Goal: Task Accomplishment & Management: Manage account settings

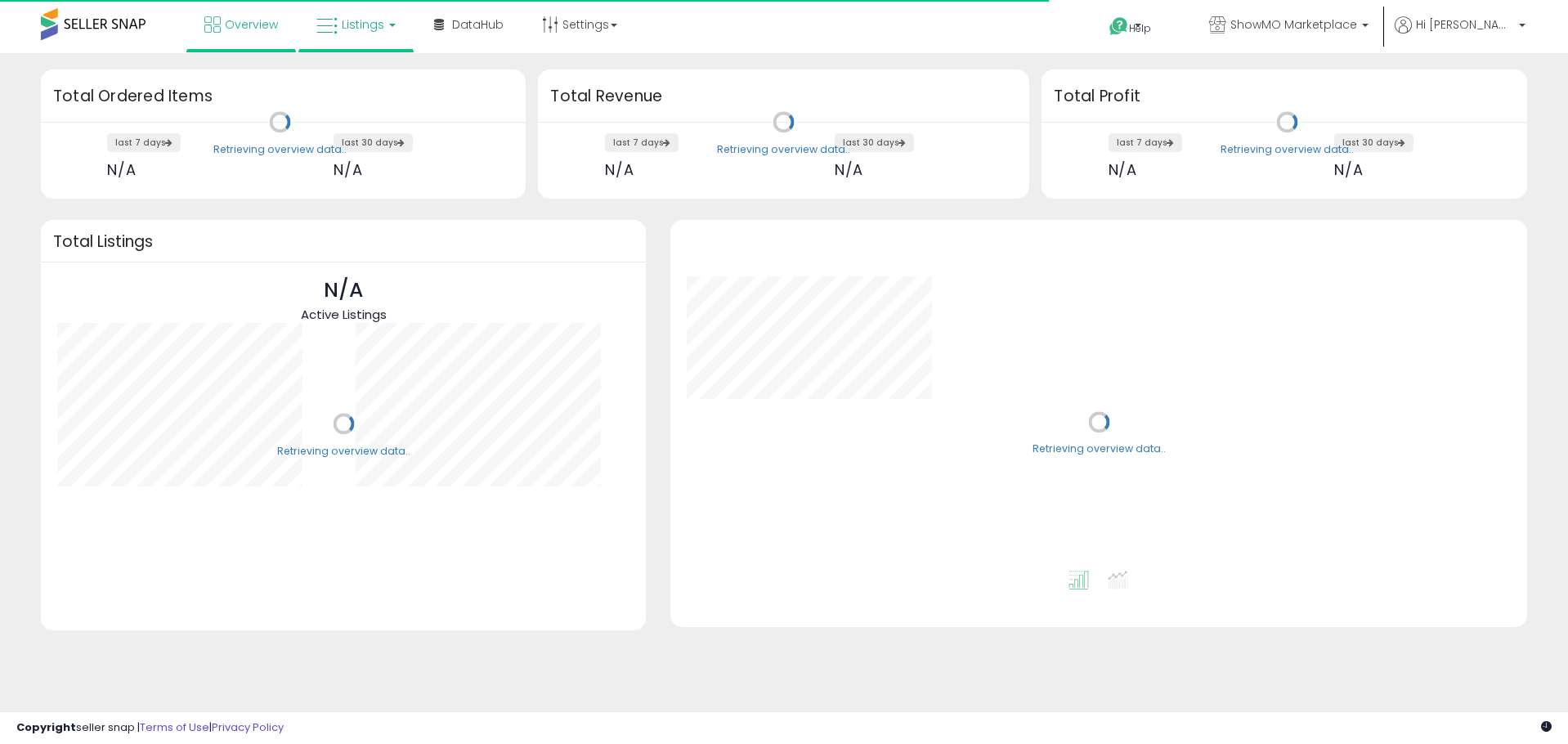
click at [358, 23] on span "Listings" at bounding box center [362, 23] width 42 height 16
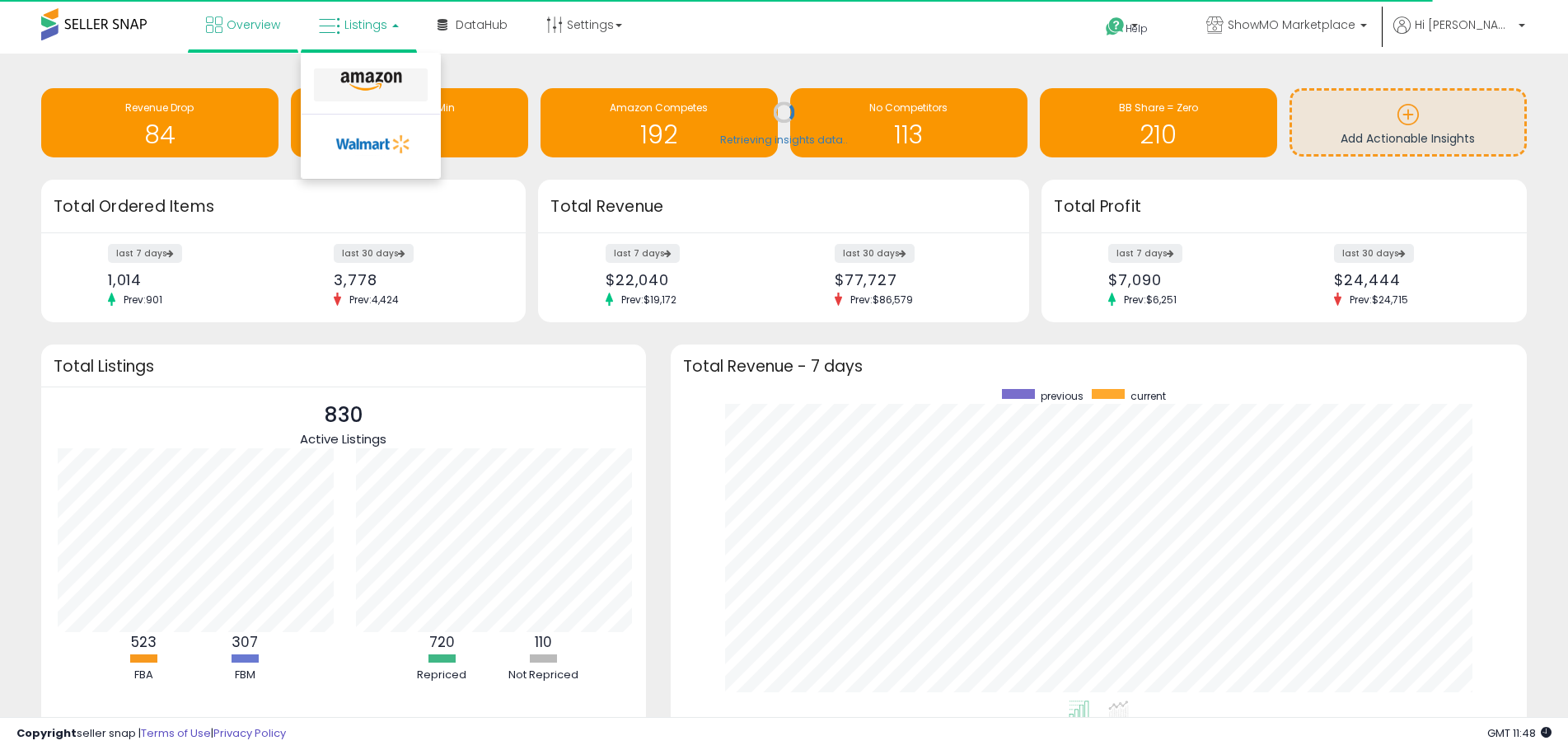
scroll to position [311, 824]
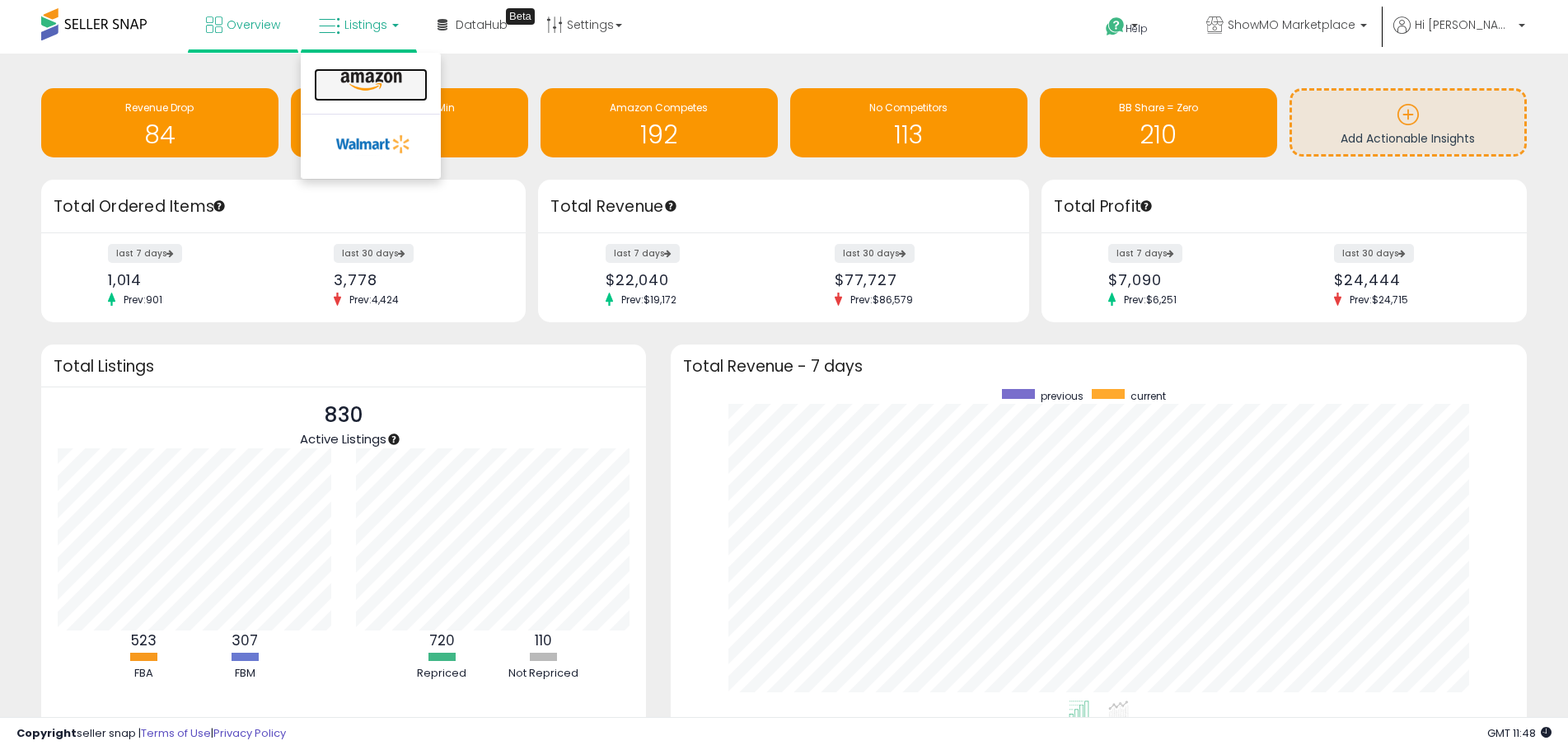
click at [372, 77] on icon at bounding box center [372, 81] width 72 height 22
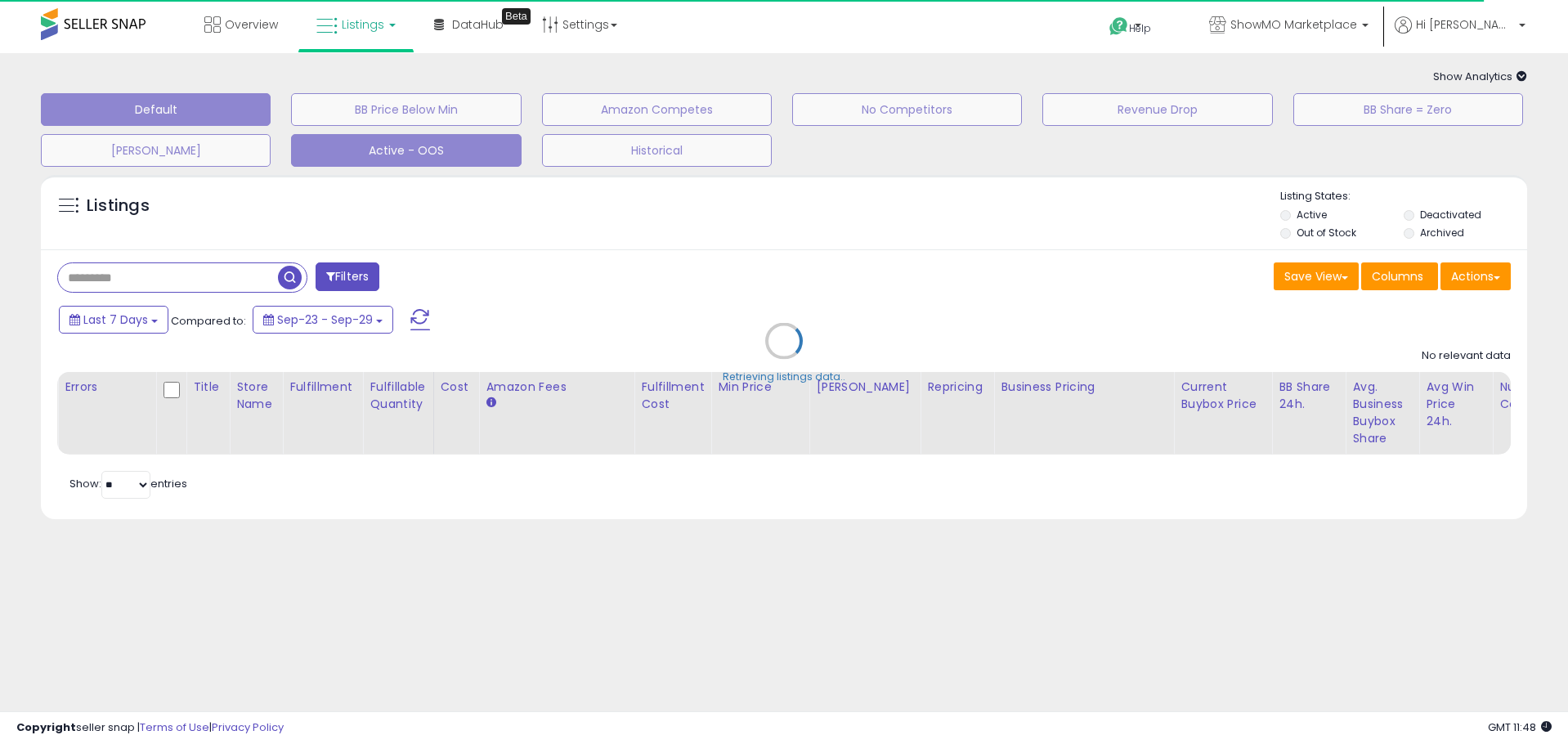
click at [388, 155] on button "Active - OOS" at bounding box center [405, 150] width 230 height 33
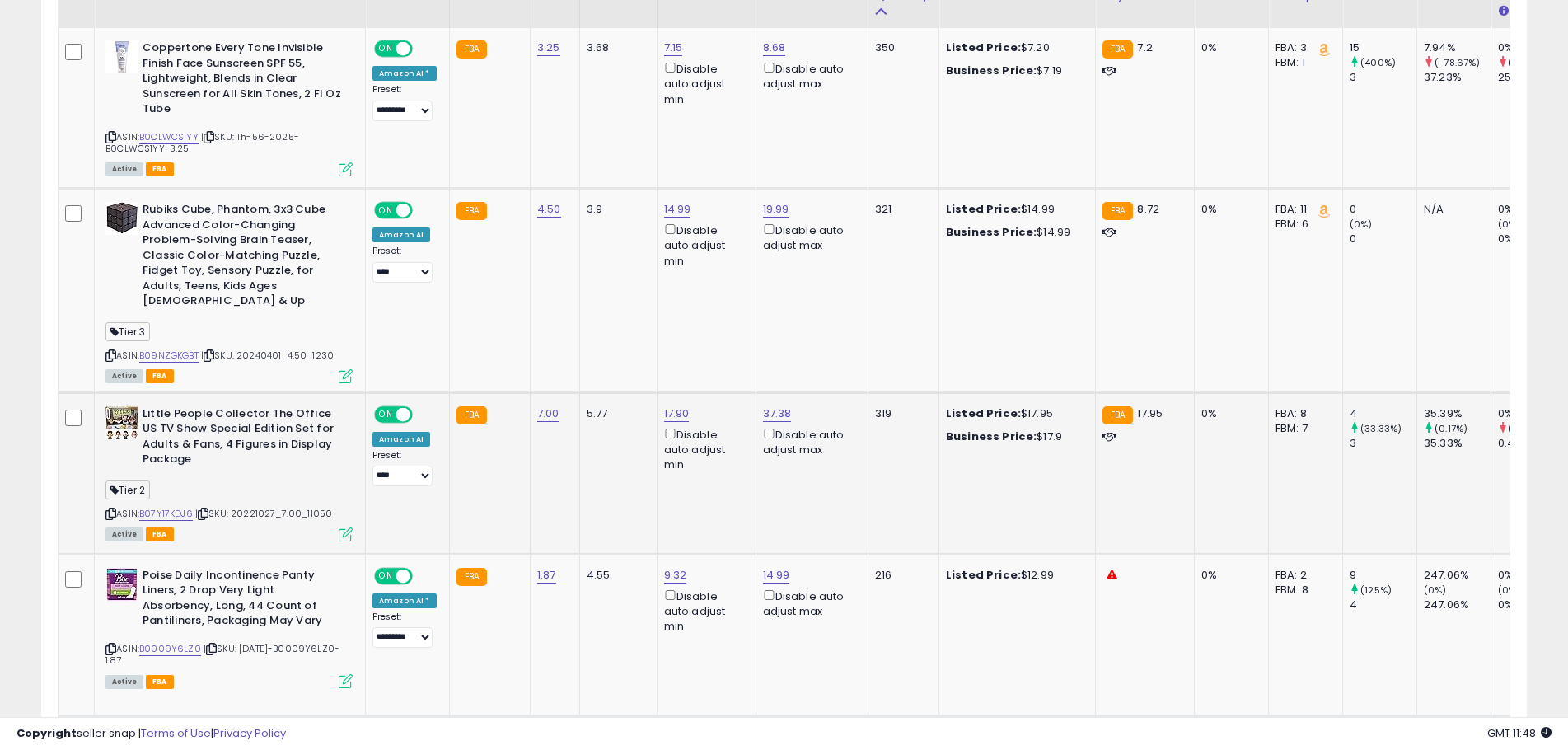
scroll to position [165, 0]
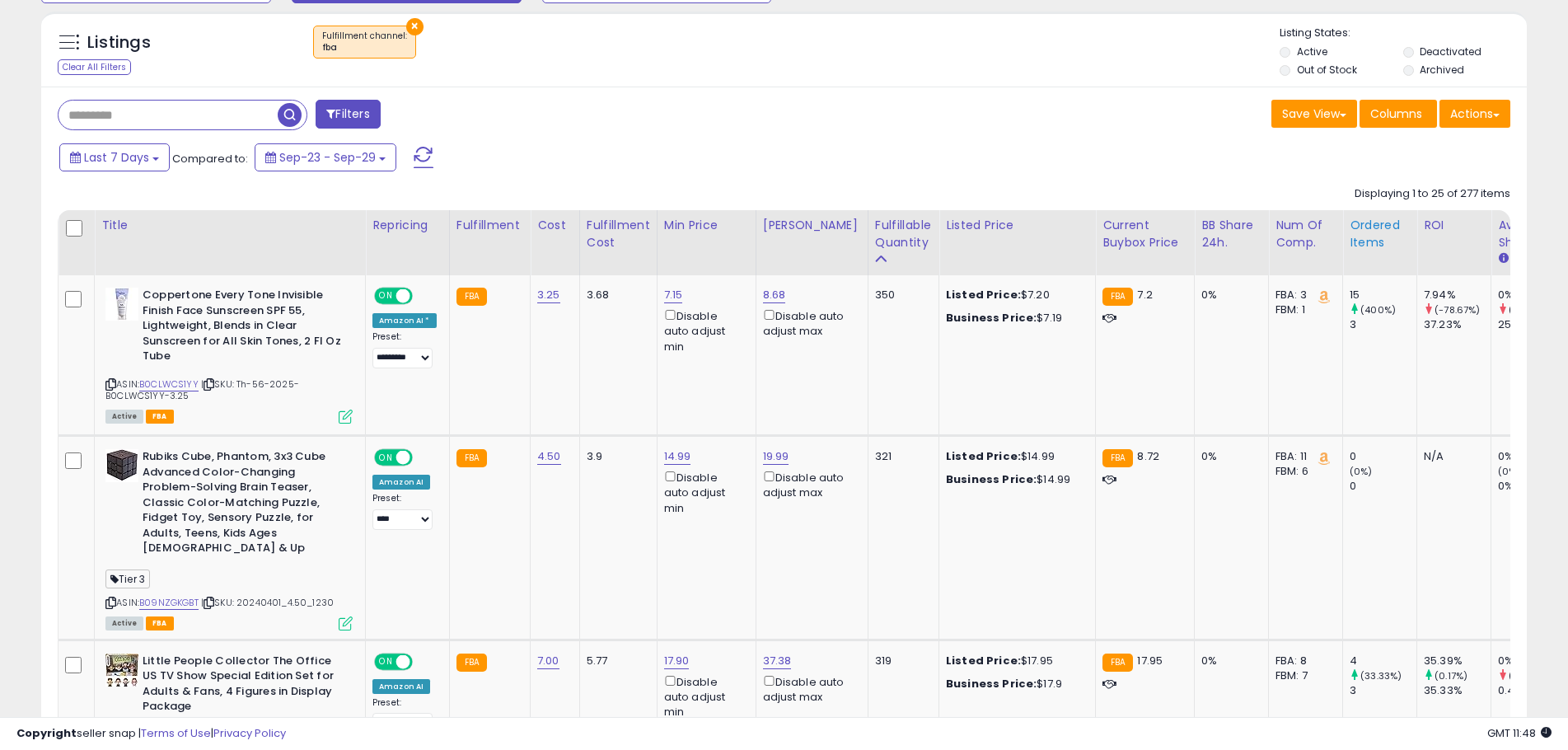
click at [1350, 234] on div "Ordered Items" at bounding box center [1380, 234] width 61 height 35
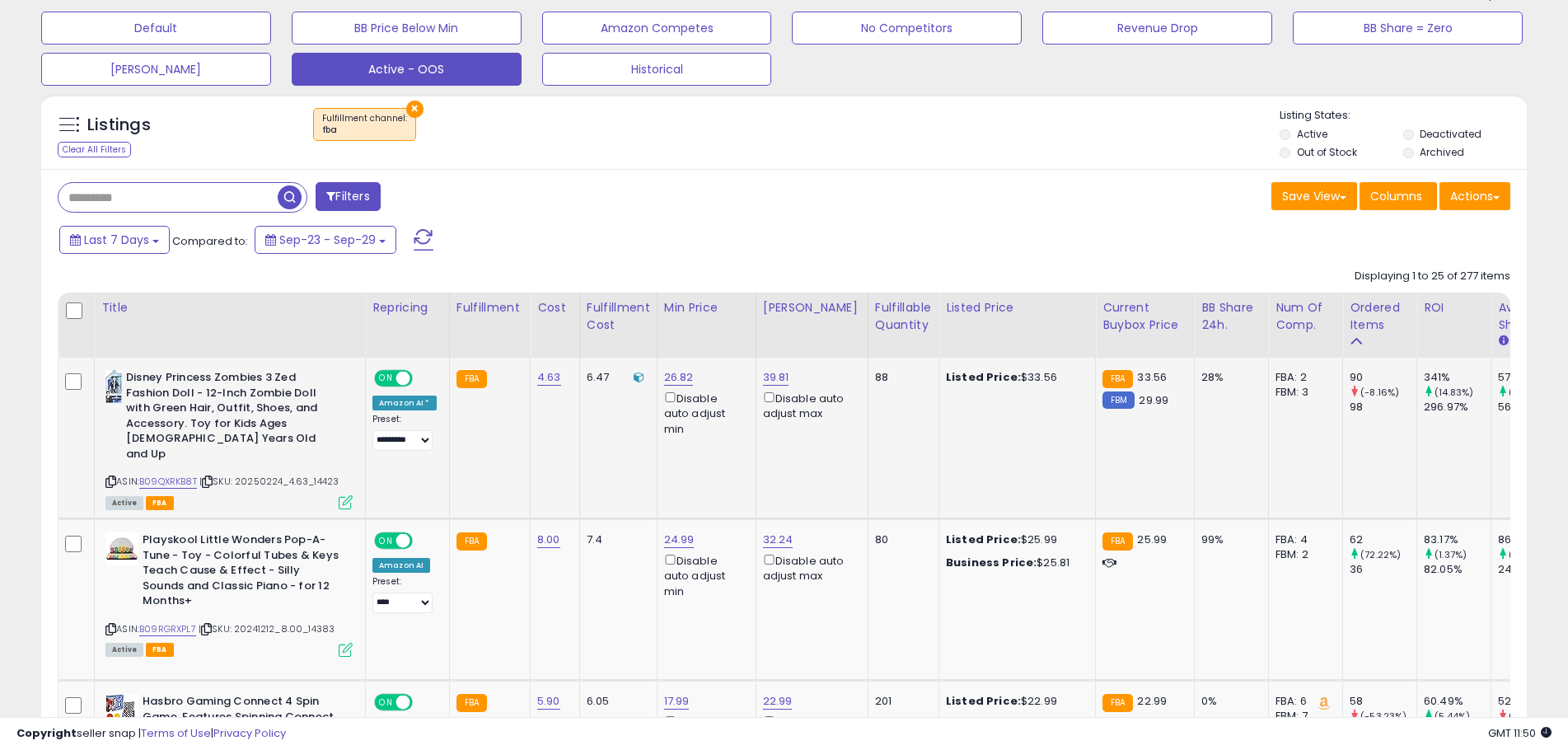
scroll to position [329, 0]
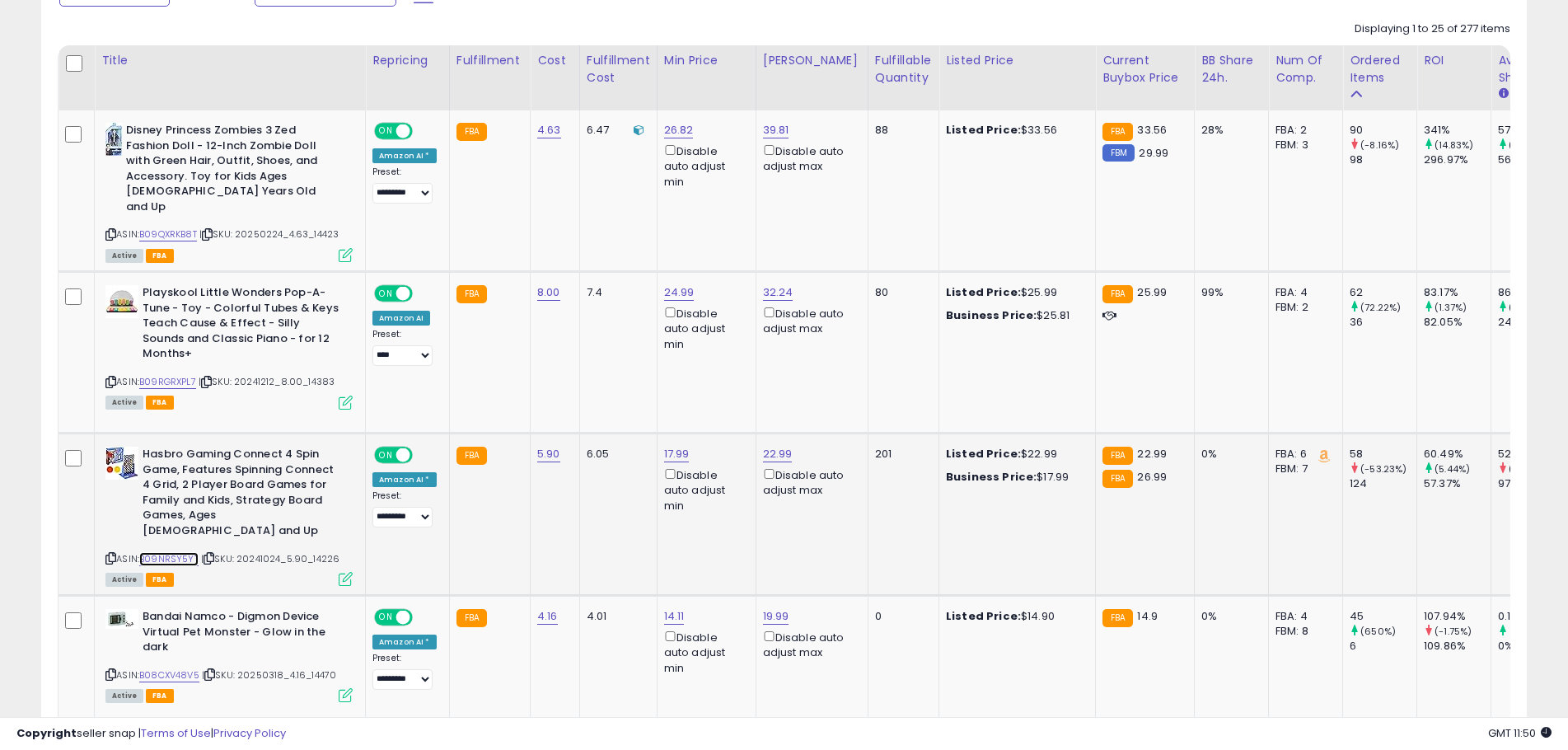
click at [158, 552] on link "B09NRSY5YT" at bounding box center [168, 559] width 60 height 14
click at [778, 451] on link "22.99" at bounding box center [777, 453] width 29 height 16
drag, startPoint x: 661, startPoint y: 401, endPoint x: 584, endPoint y: 404, distance: 77.1
type input "*****"
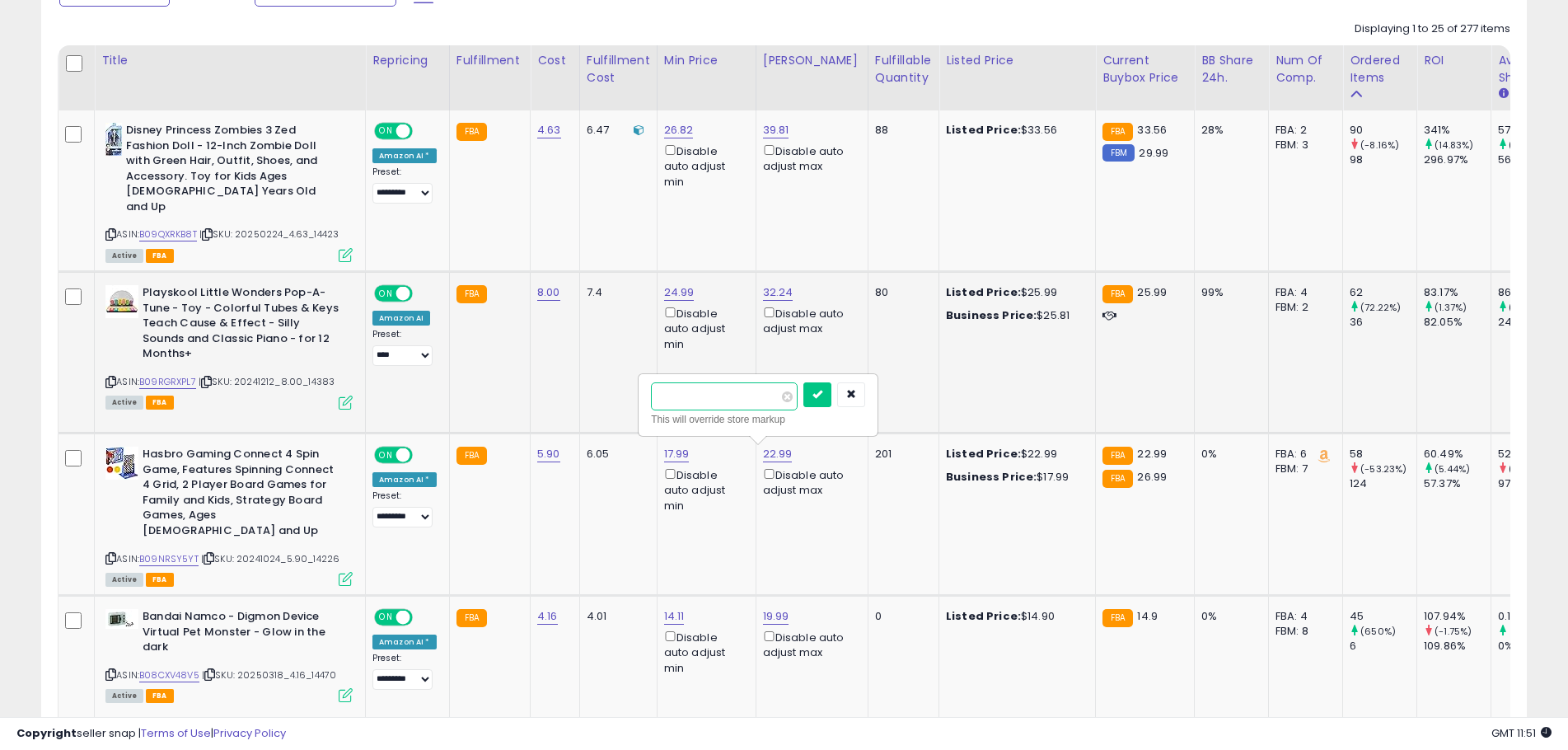
click button "submit" at bounding box center [817, 394] width 28 height 25
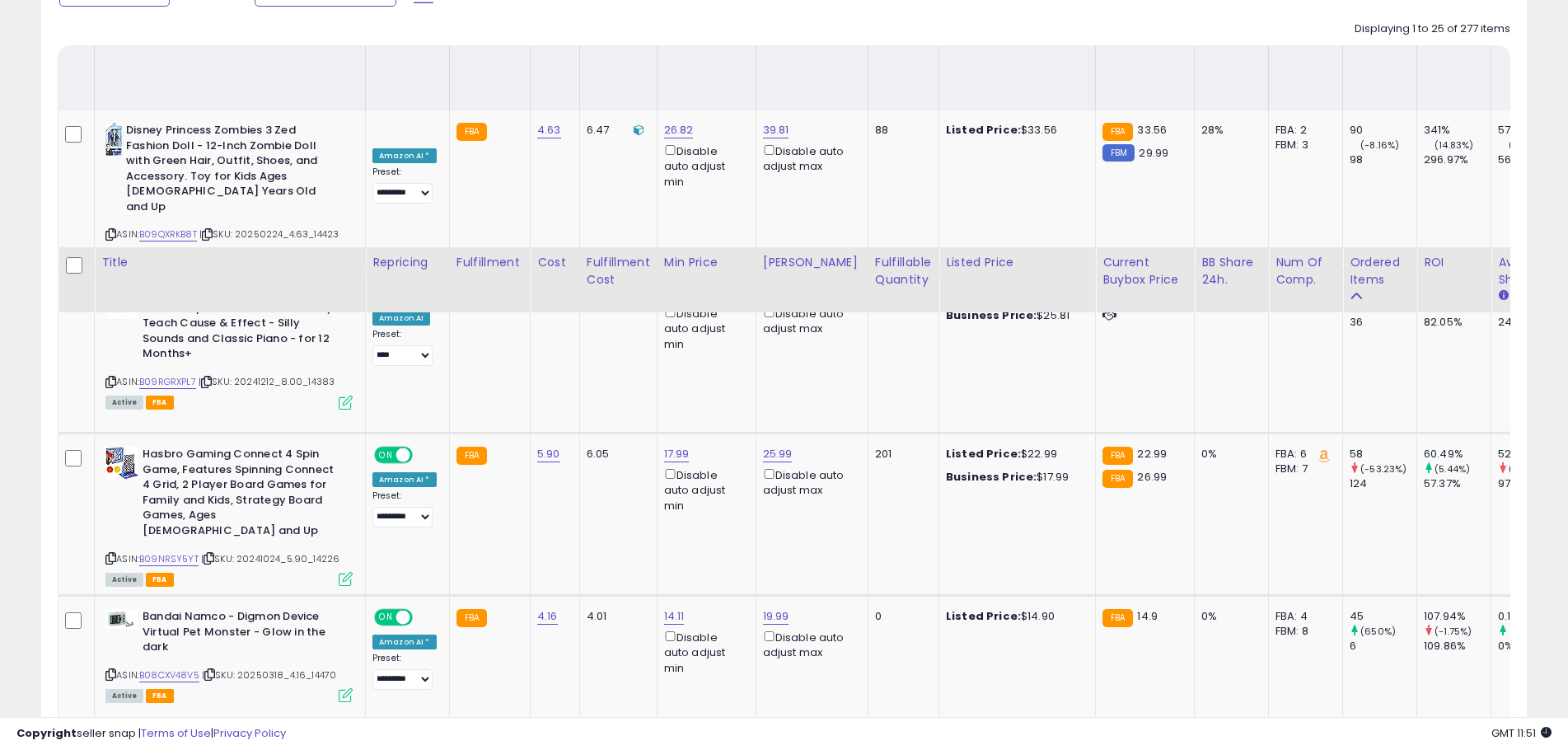
scroll to position [577, 0]
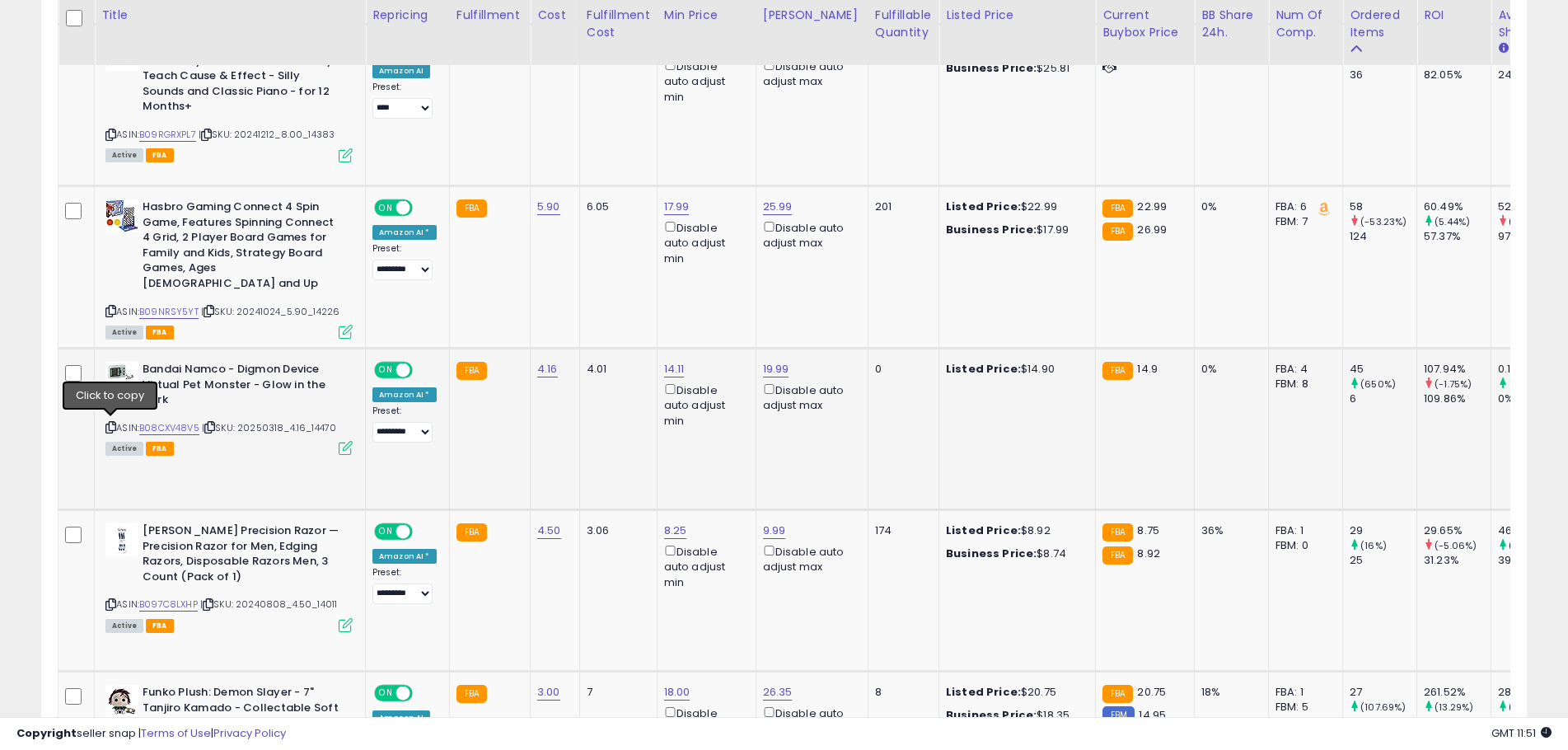
click at [110, 426] on icon at bounding box center [110, 427] width 10 height 9
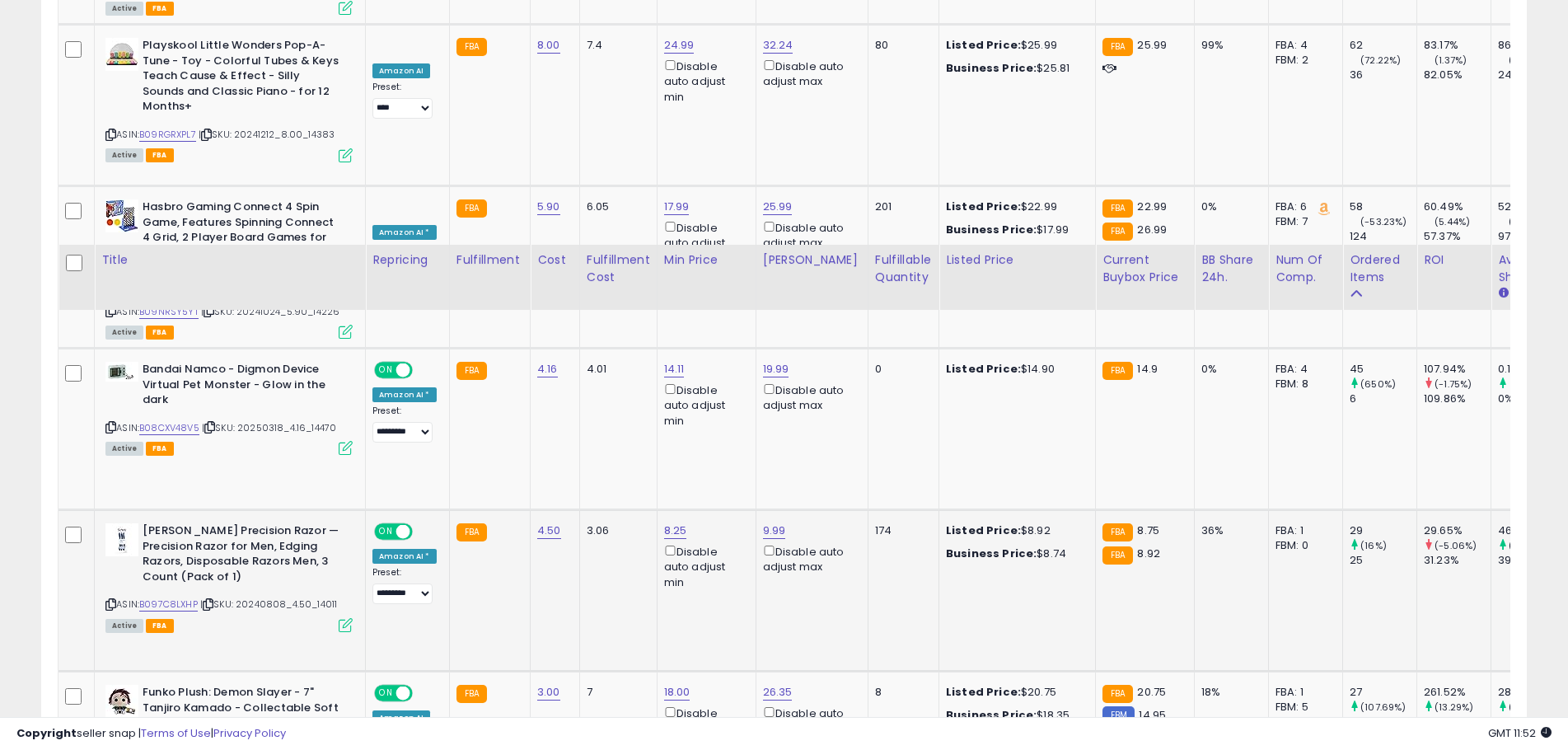
scroll to position [824, 0]
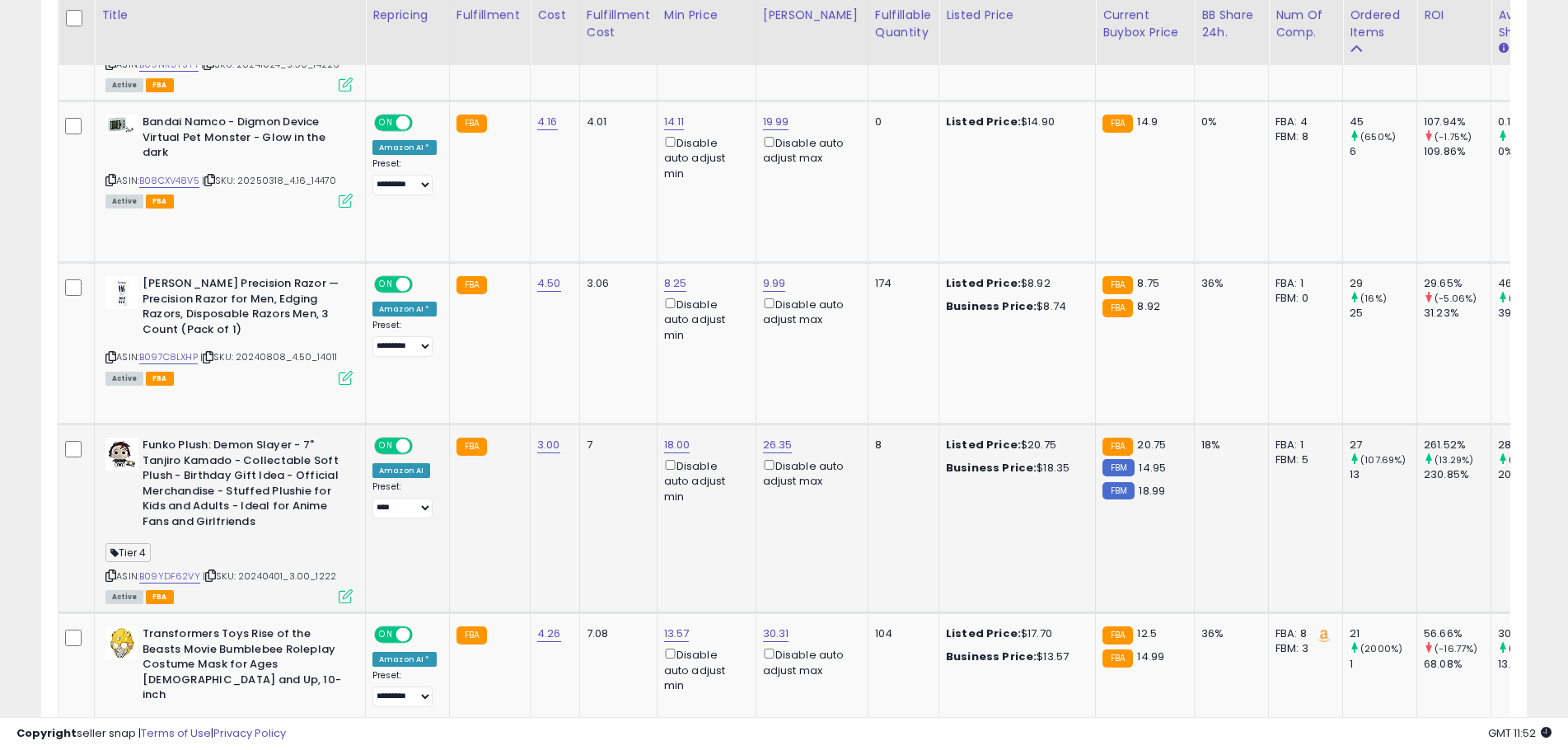
click at [108, 571] on icon at bounding box center [110, 576] width 10 height 9
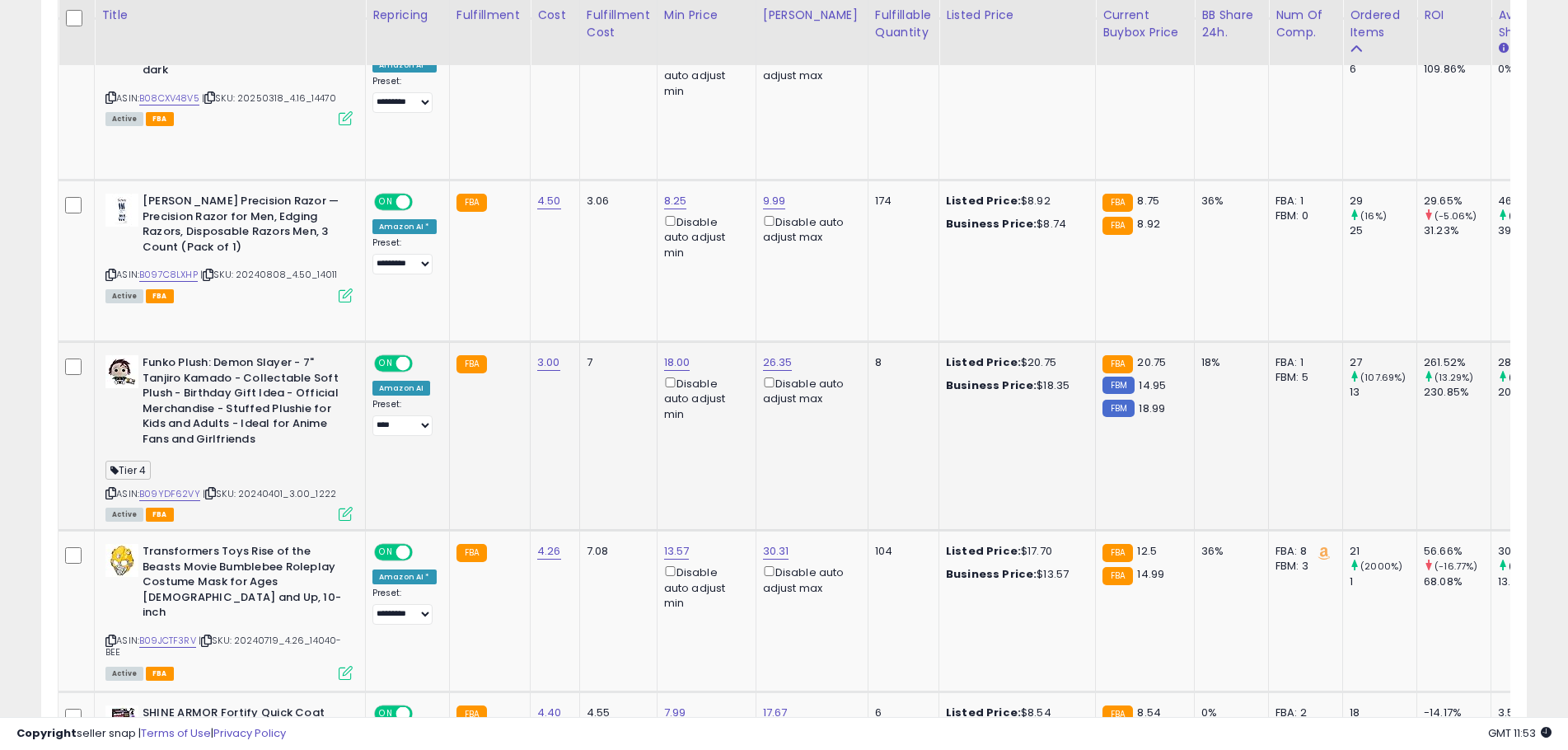
scroll to position [1236, 0]
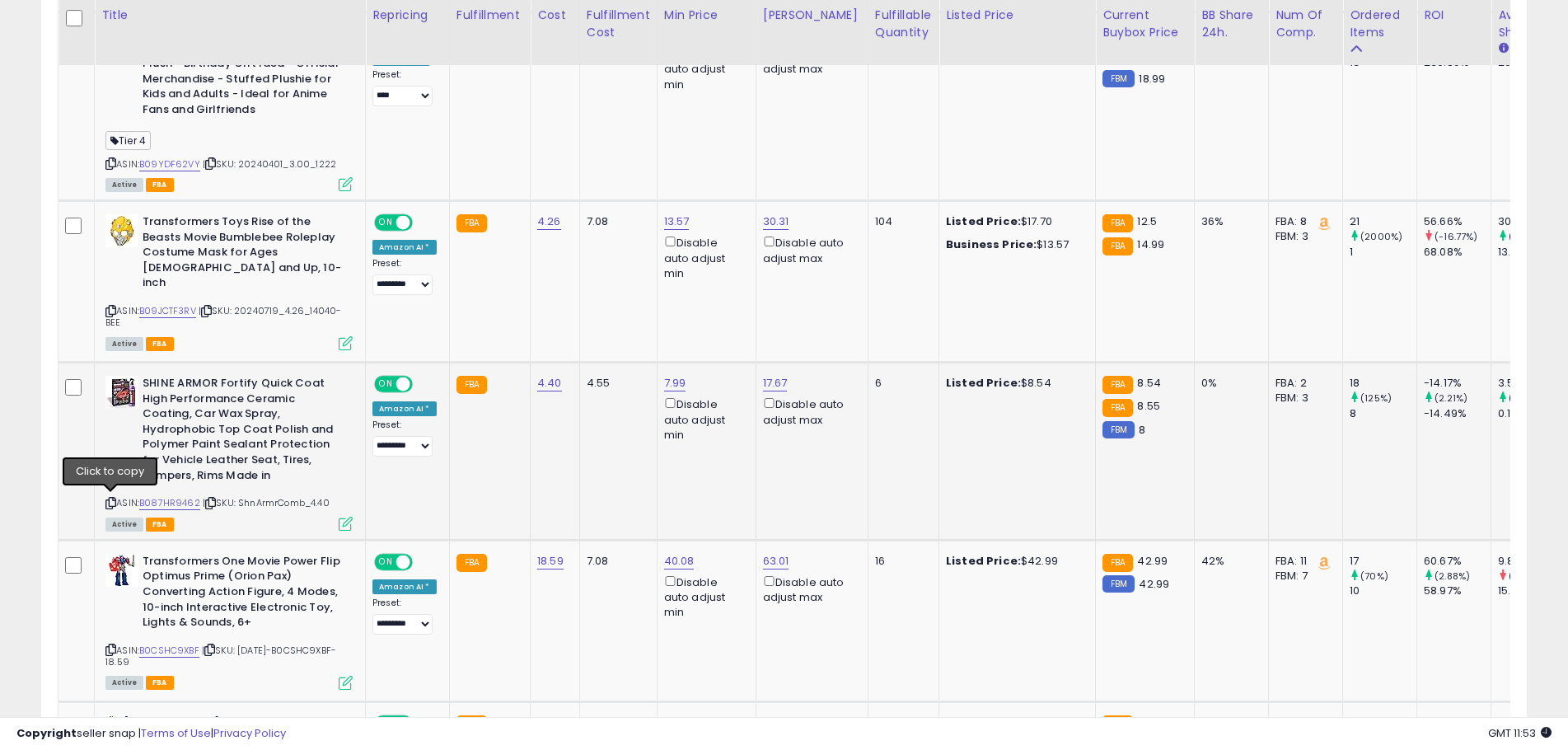
click at [108, 498] on icon at bounding box center [110, 503] width 10 height 9
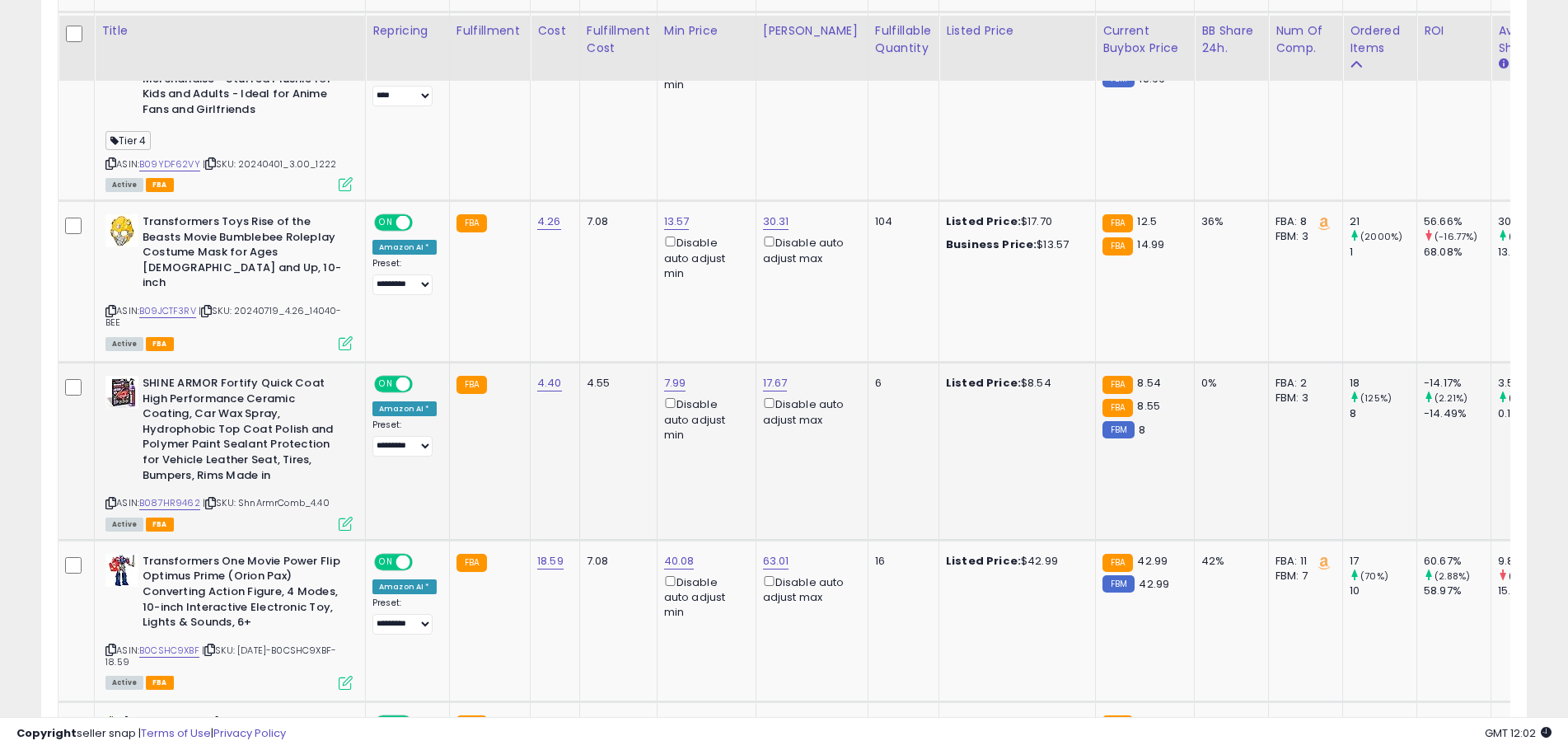
scroll to position [1401, 0]
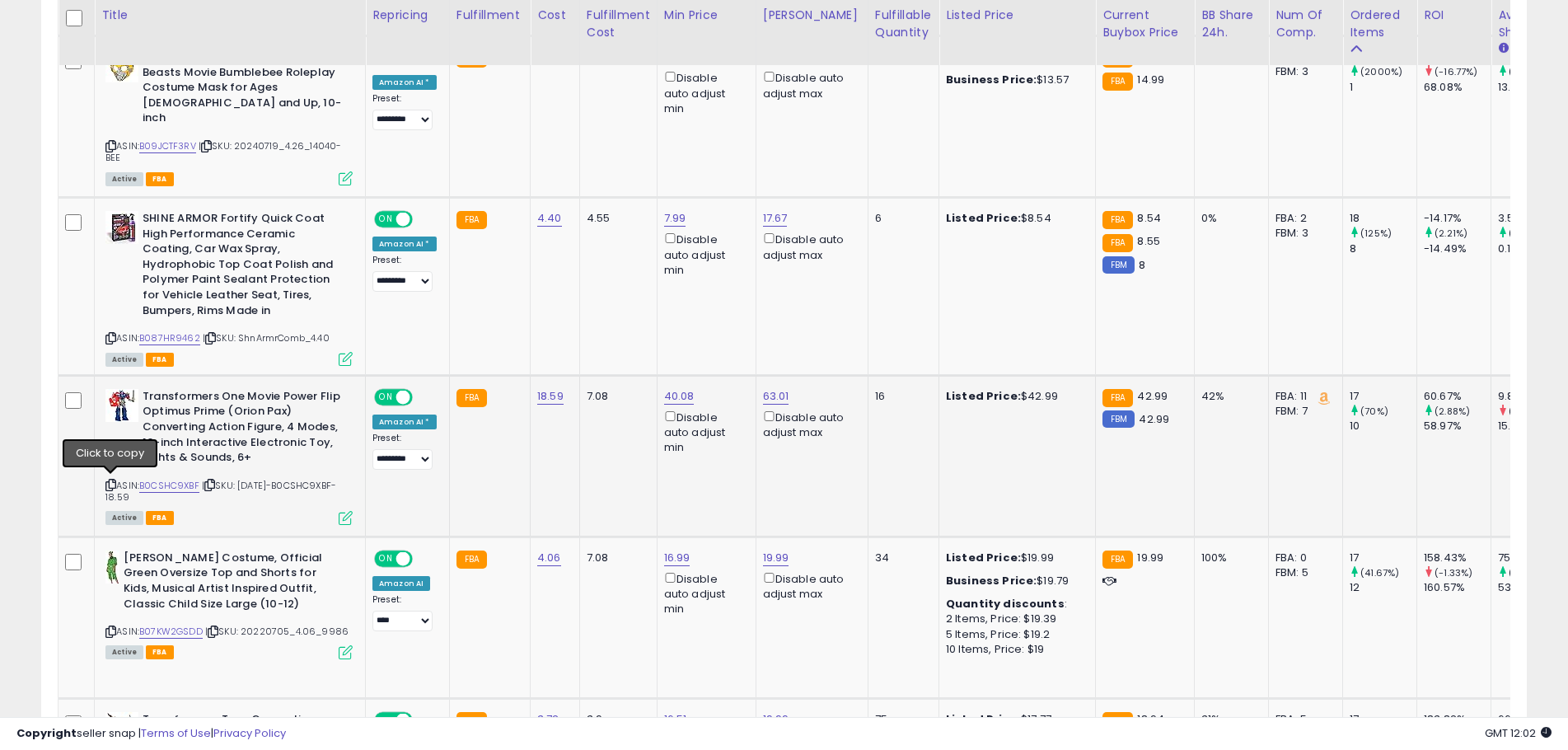
drag, startPoint x: 113, startPoint y: 483, endPoint x: 112, endPoint y: 496, distance: 13.0
click at [113, 483] on icon at bounding box center [110, 485] width 10 height 9
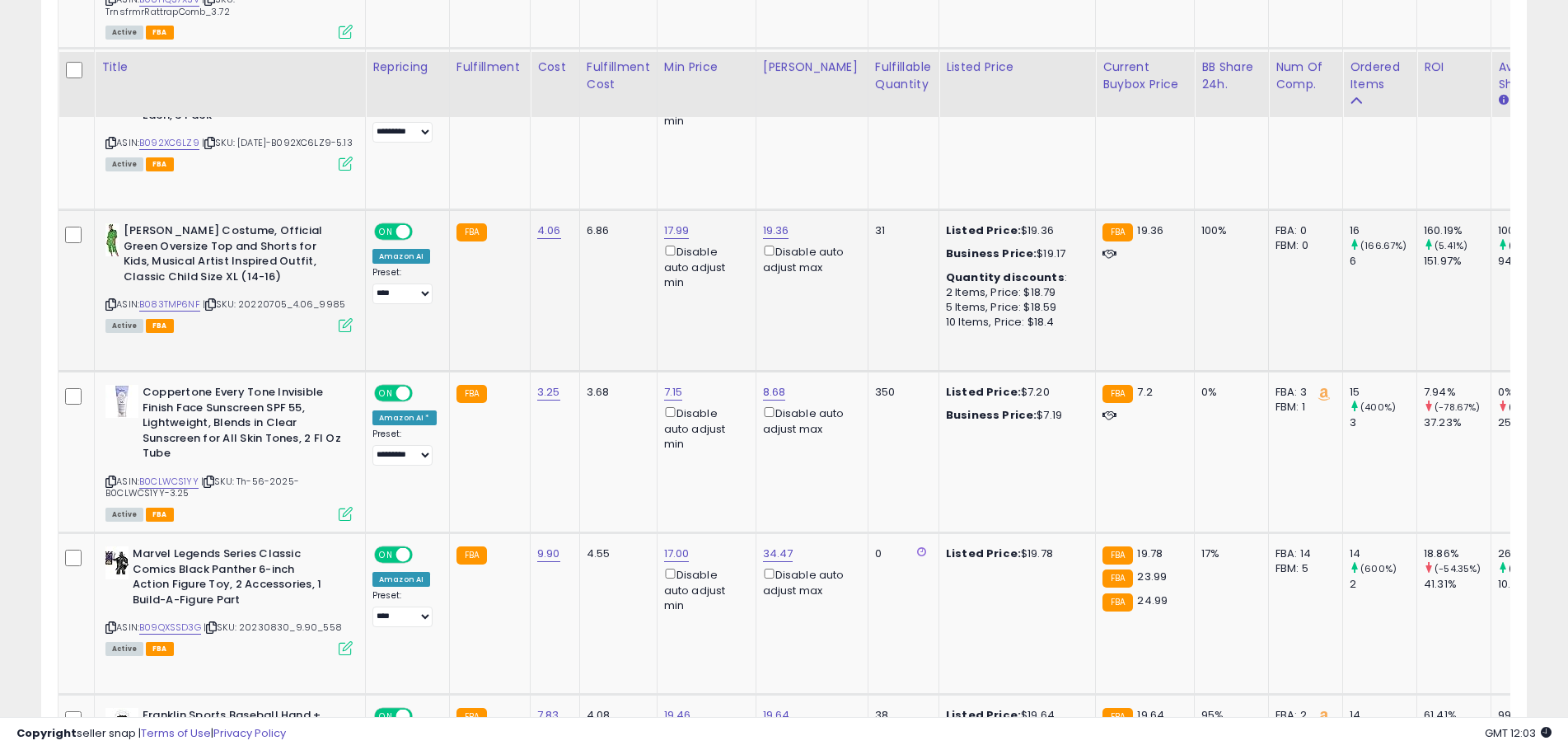
scroll to position [2389, 0]
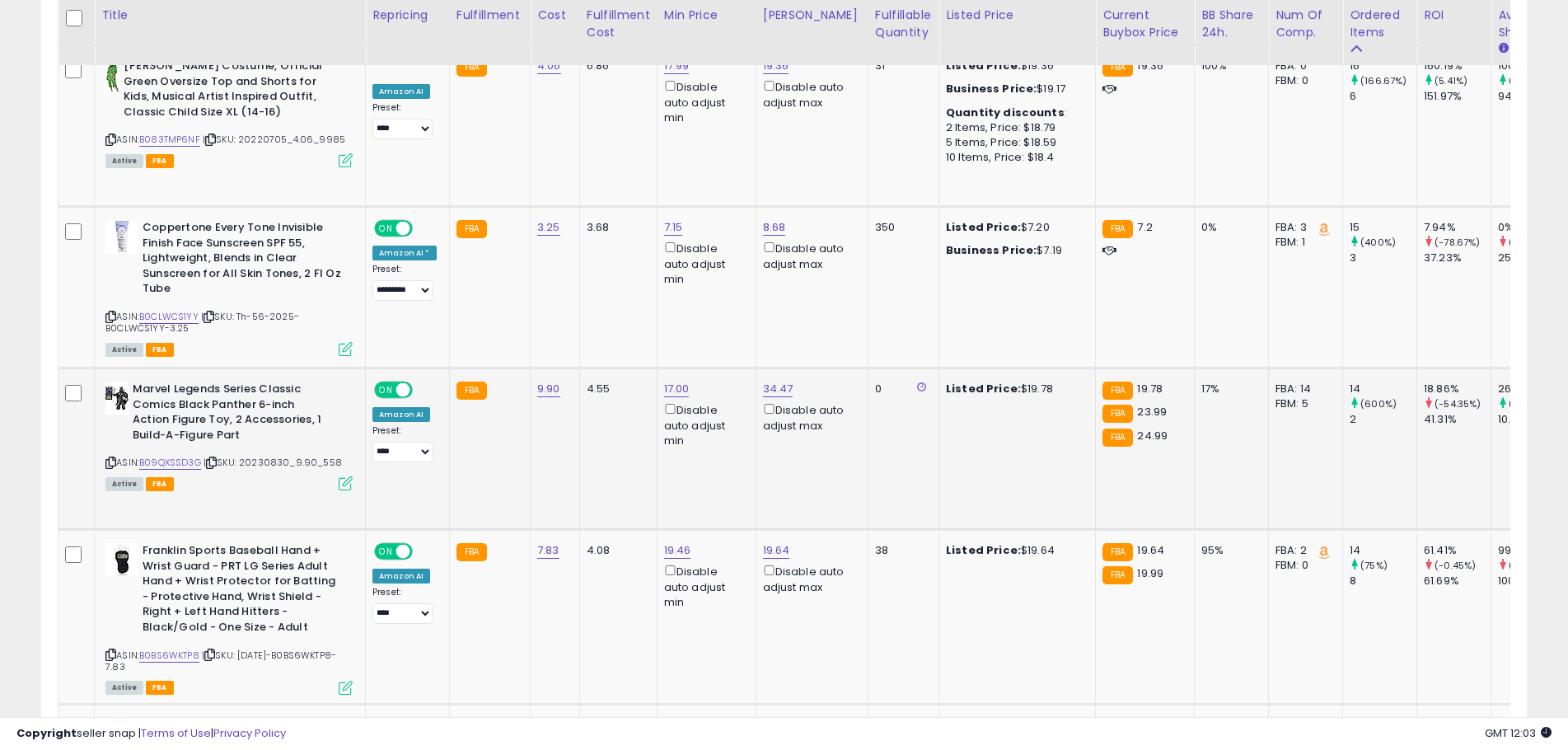
drag, startPoint x: 112, startPoint y: 450, endPoint x: 114, endPoint y: 462, distance: 12.2
click at [112, 458] on icon at bounding box center [110, 462] width 10 height 9
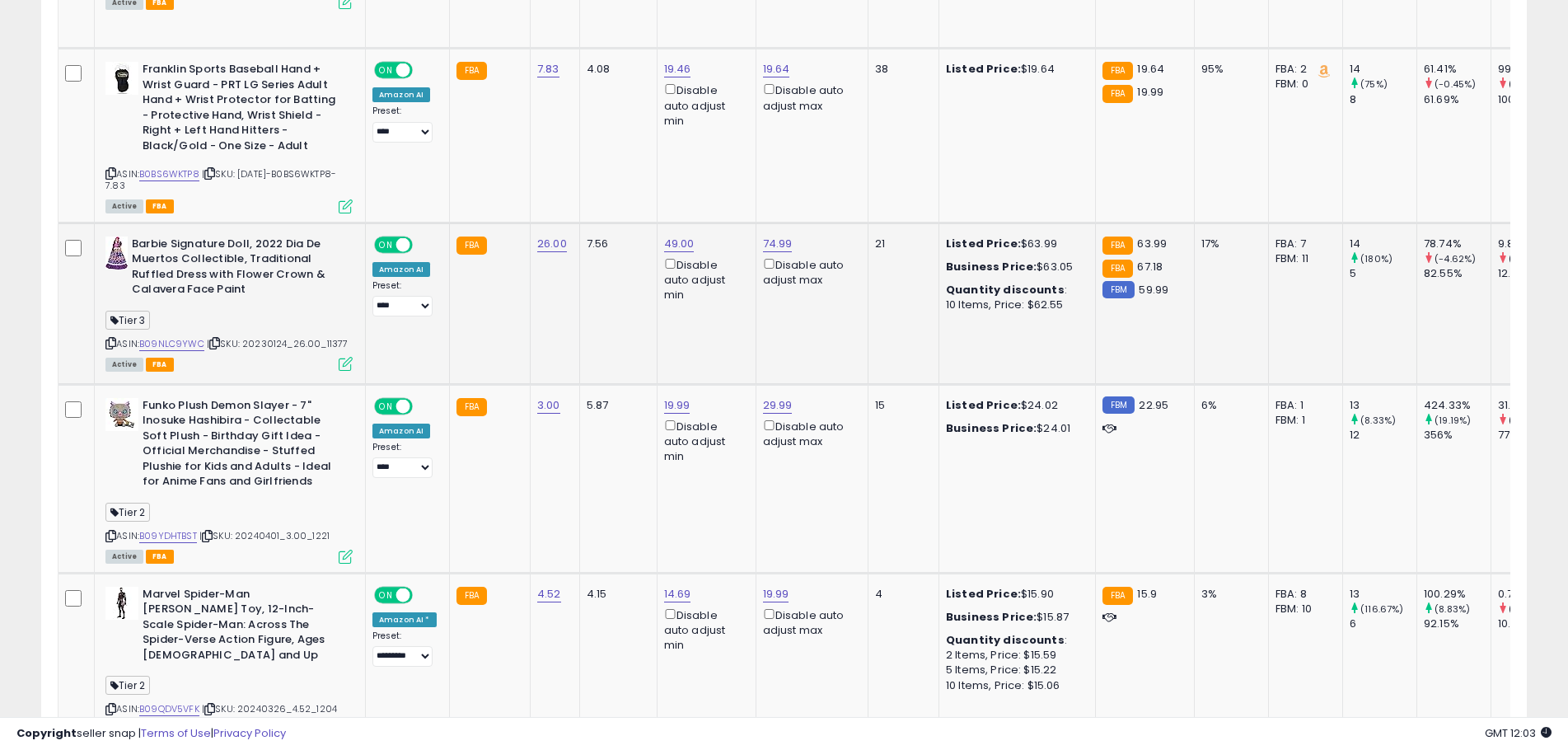
scroll to position [2884, 0]
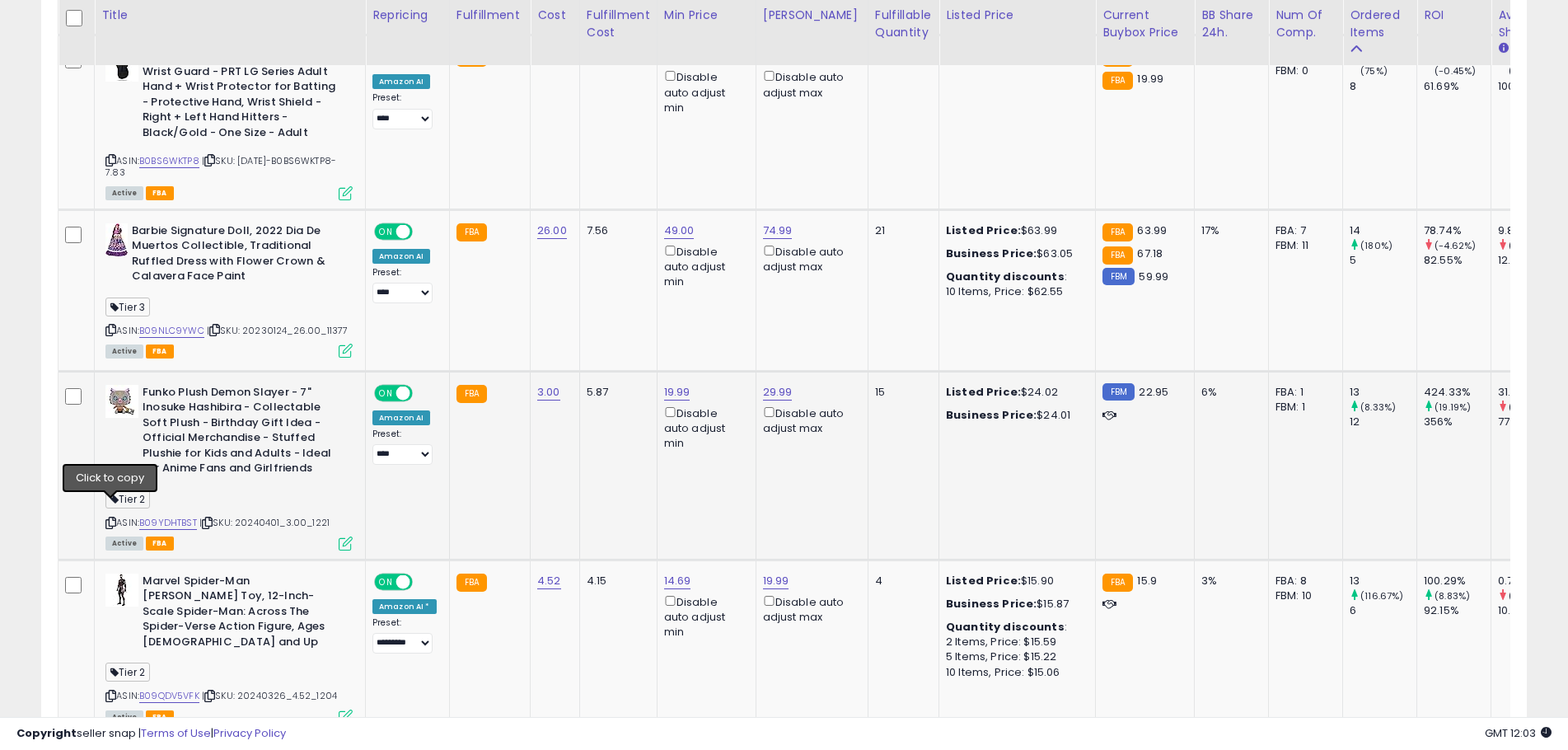
click at [110, 518] on icon at bounding box center [110, 523] width 10 height 9
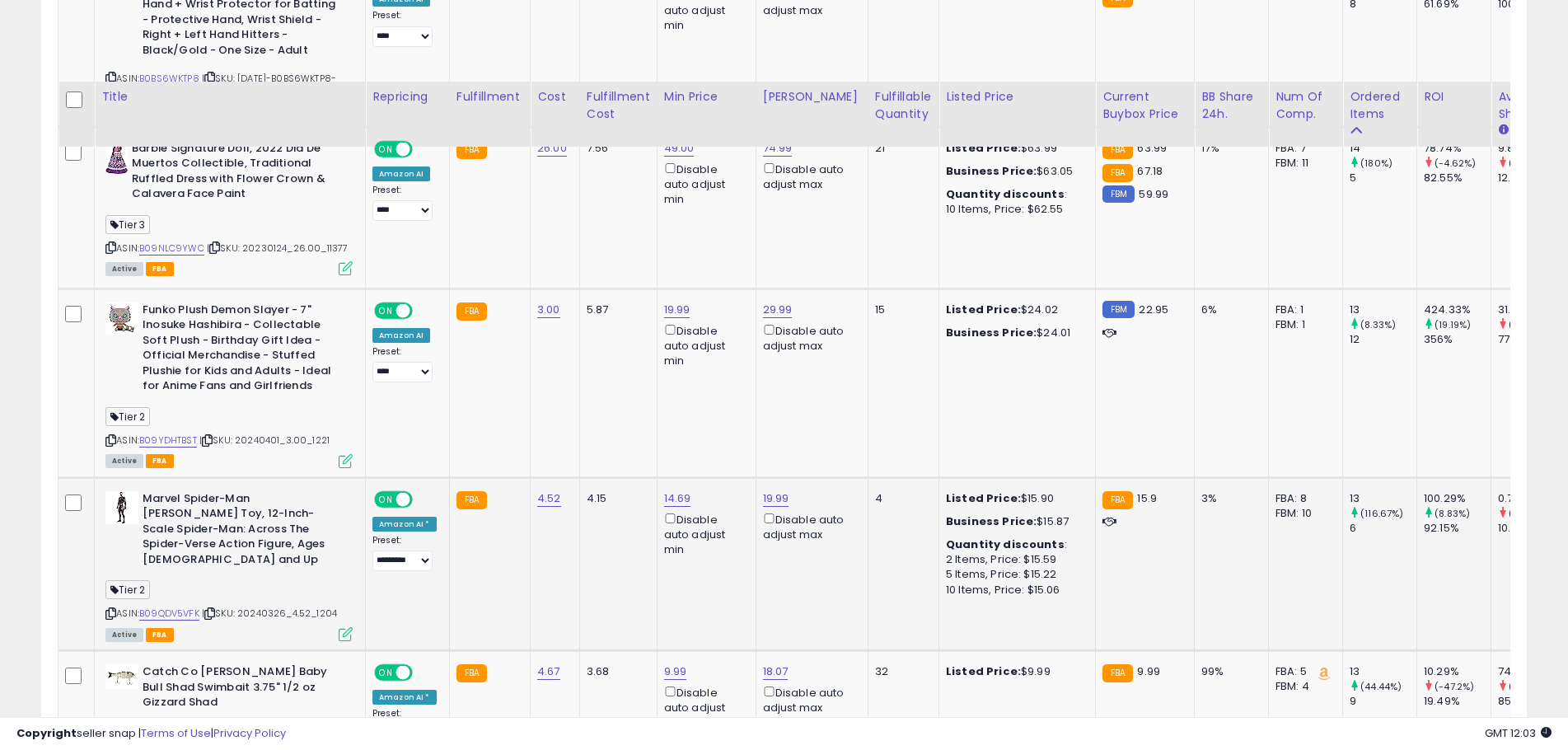
scroll to position [3048, 0]
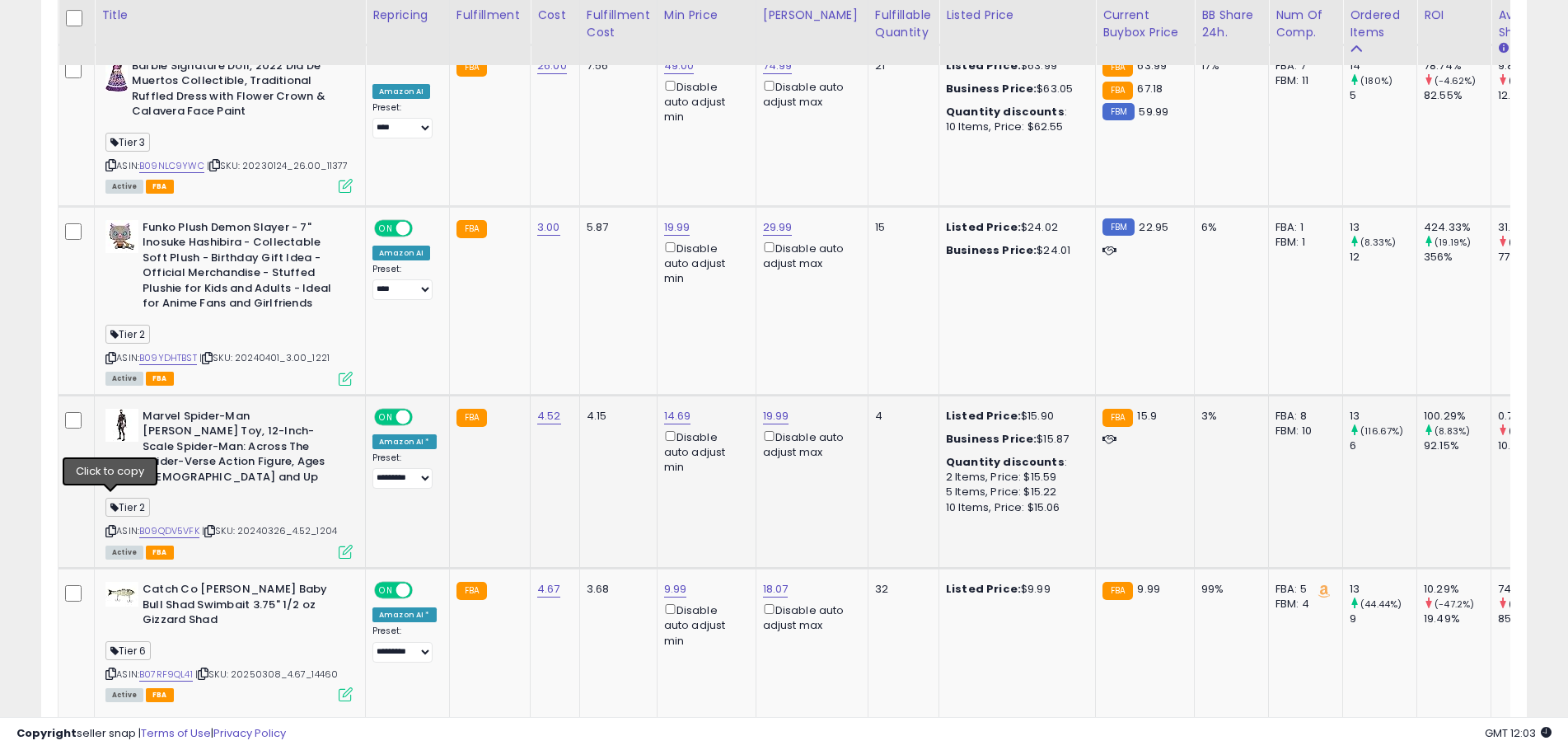
click at [112, 527] on icon at bounding box center [110, 532] width 10 height 9
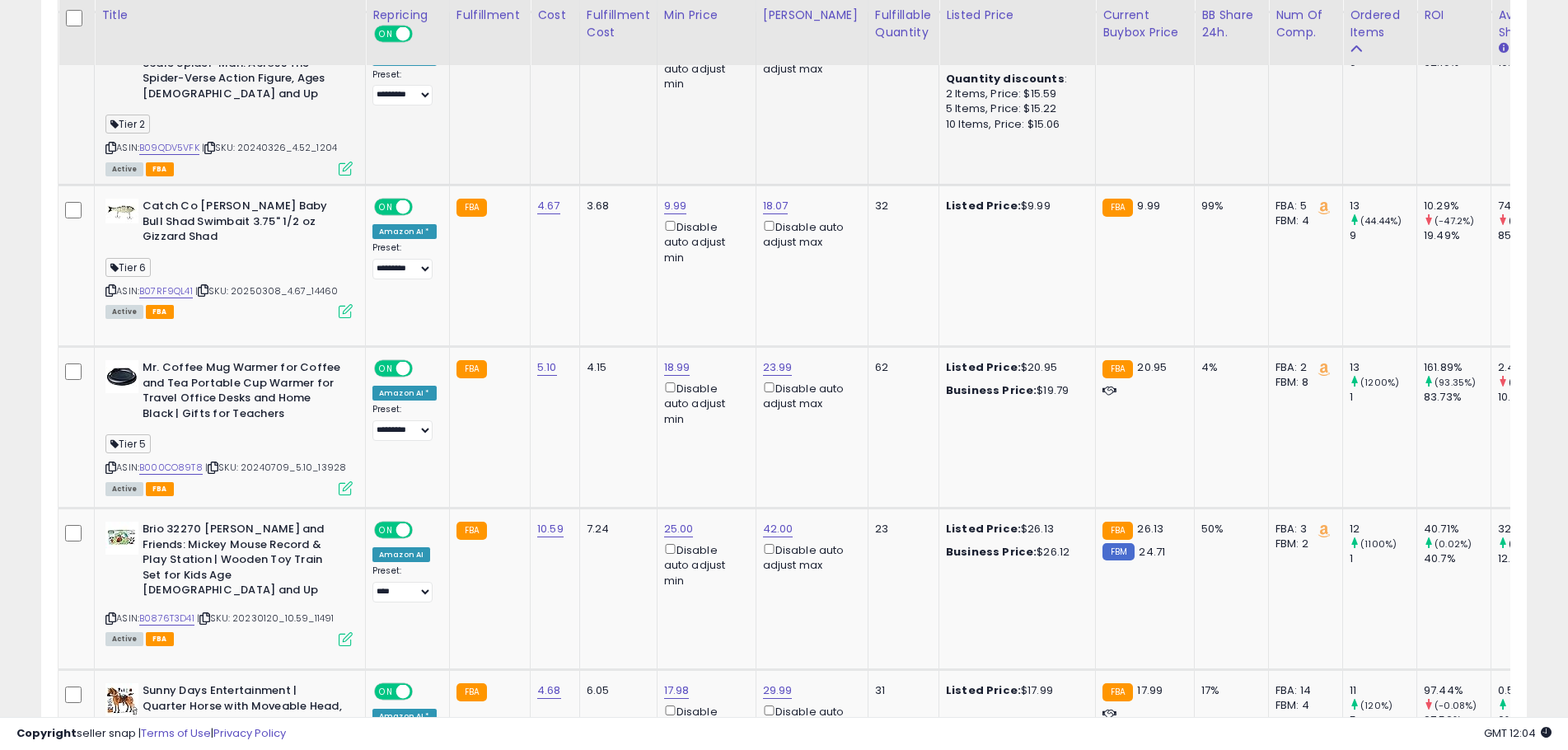
scroll to position [3461, 0]
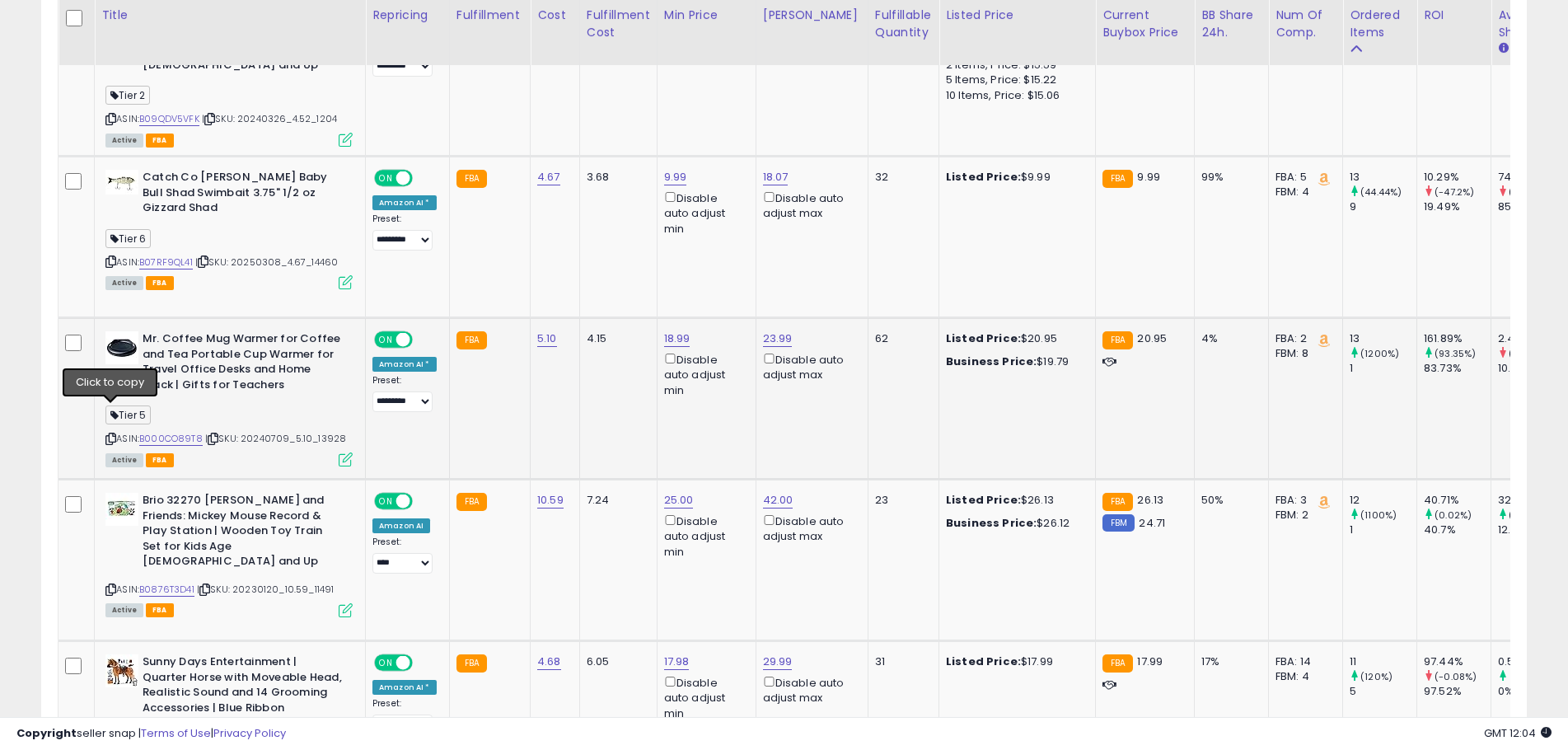
click at [109, 434] on icon at bounding box center [110, 439] width 10 height 9
click at [106, 584] on icon at bounding box center [110, 589] width 10 height 9
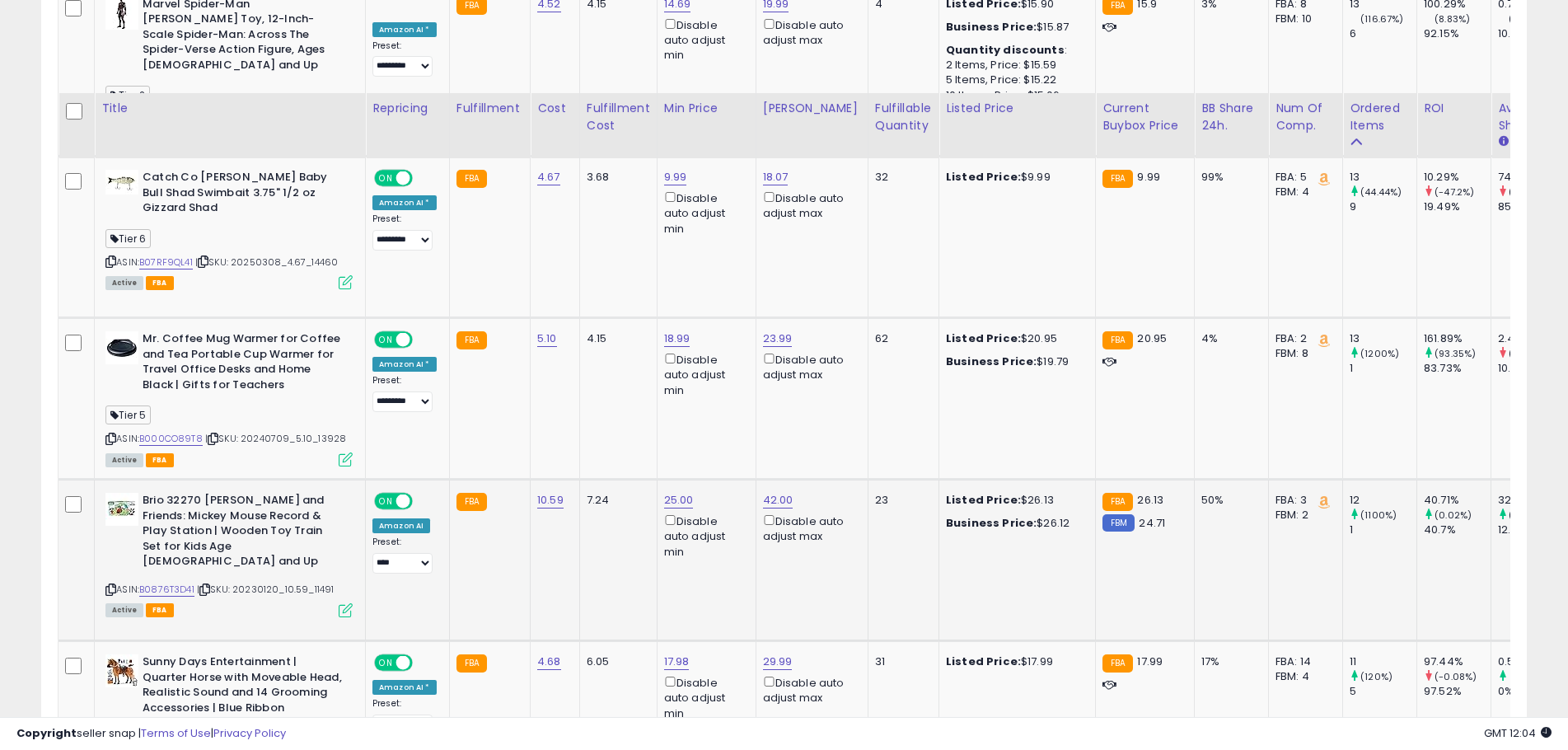
scroll to position [3625, 0]
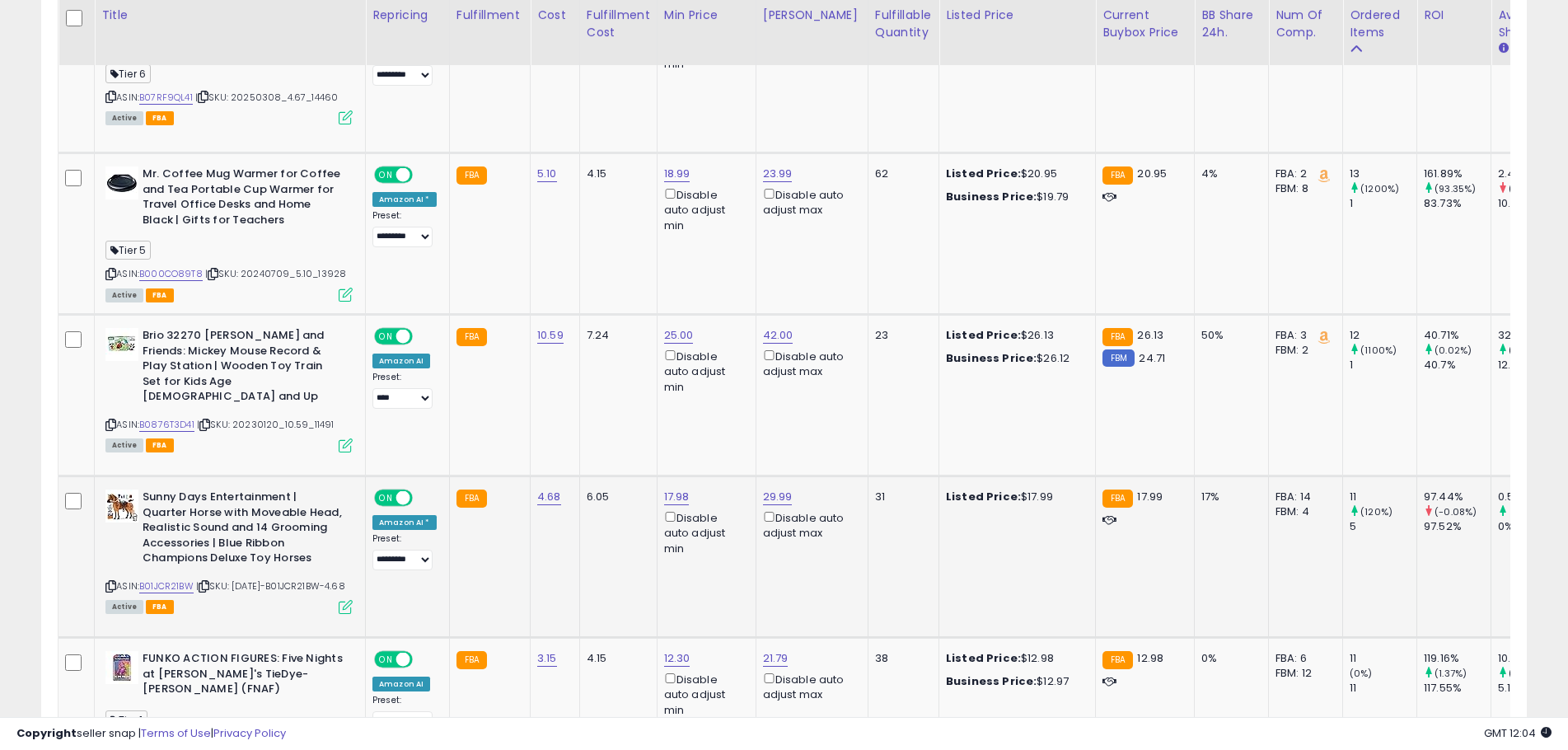
click at [108, 582] on icon at bounding box center [110, 586] width 10 height 9
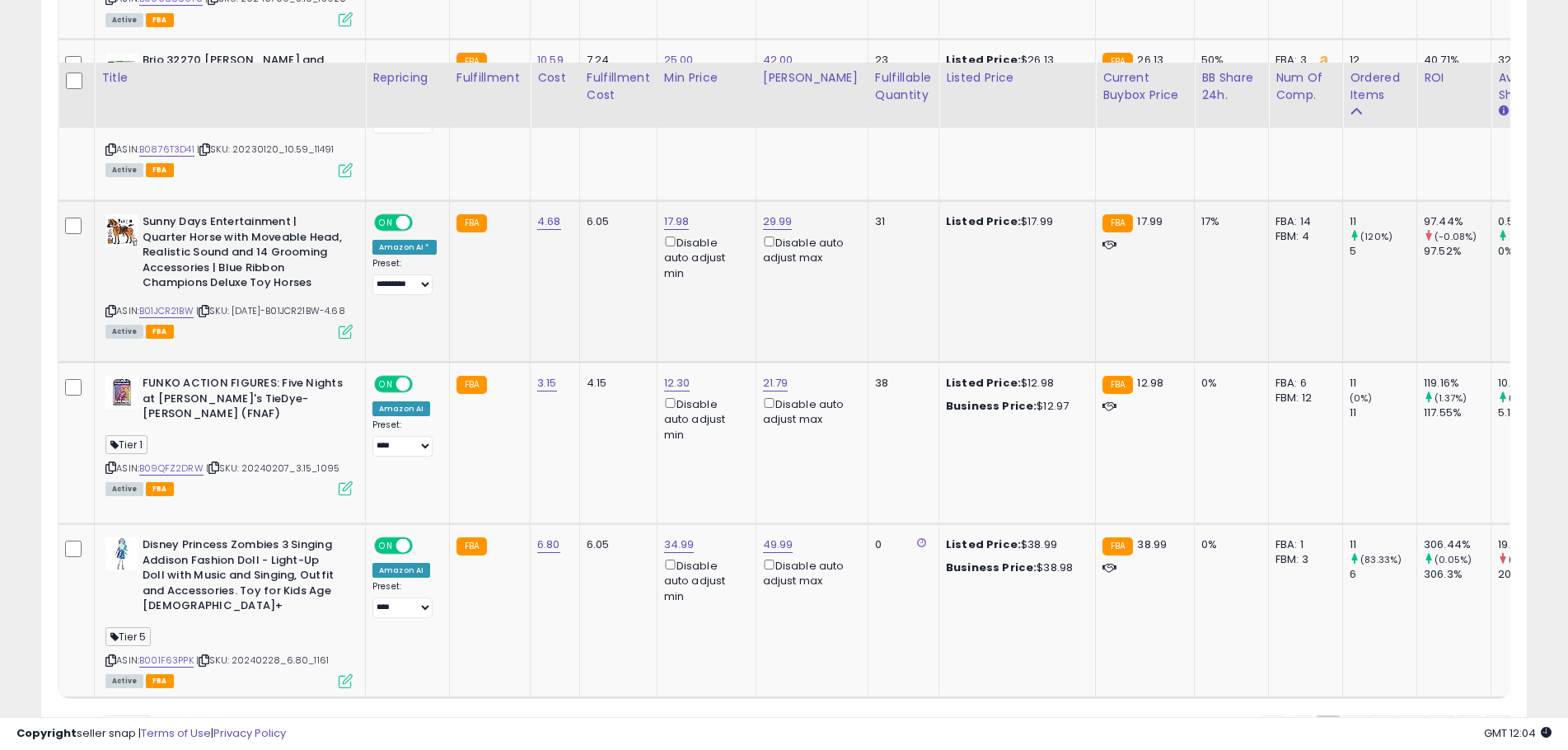
scroll to position [3978, 0]
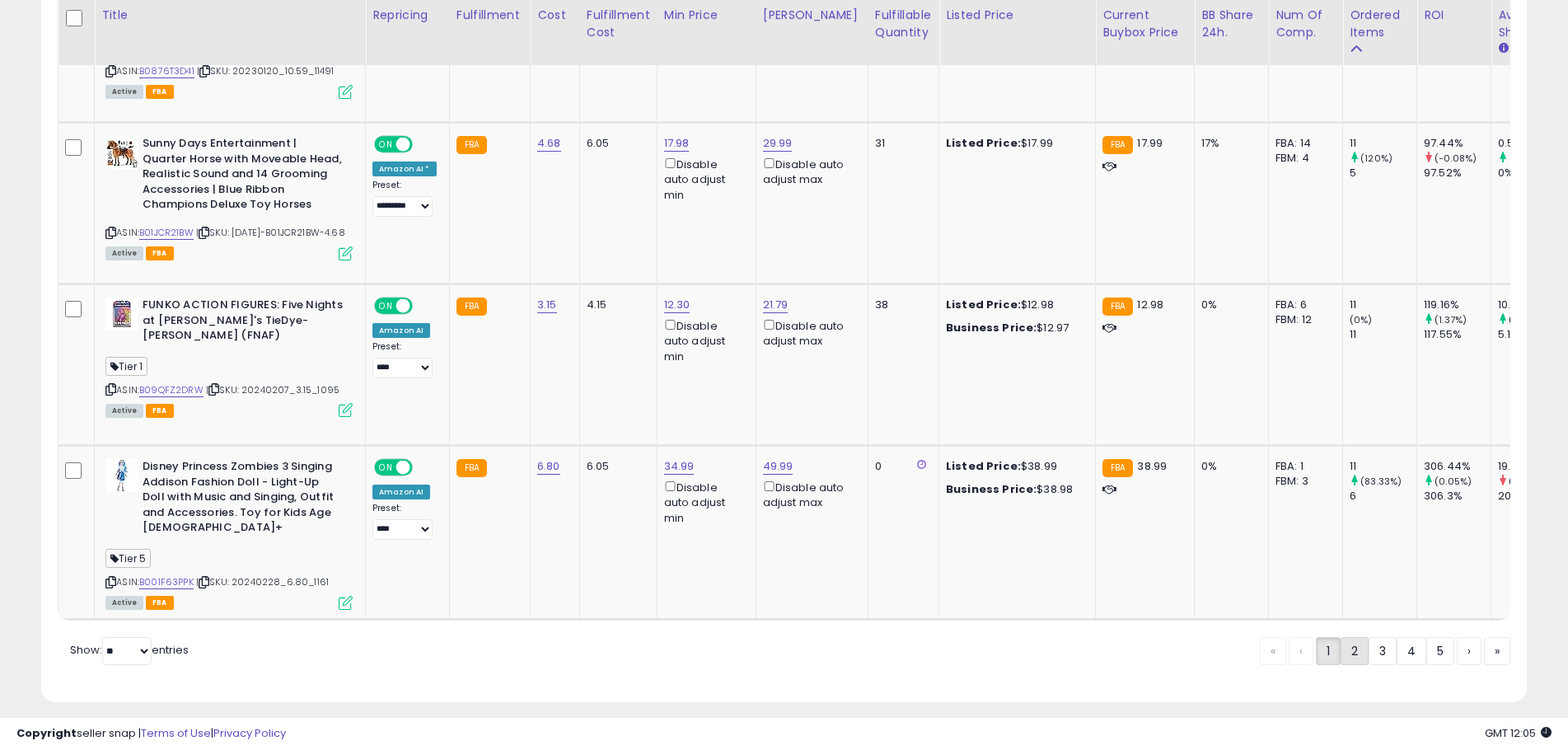
click at [1354, 641] on link "2" at bounding box center [1354, 651] width 28 height 28
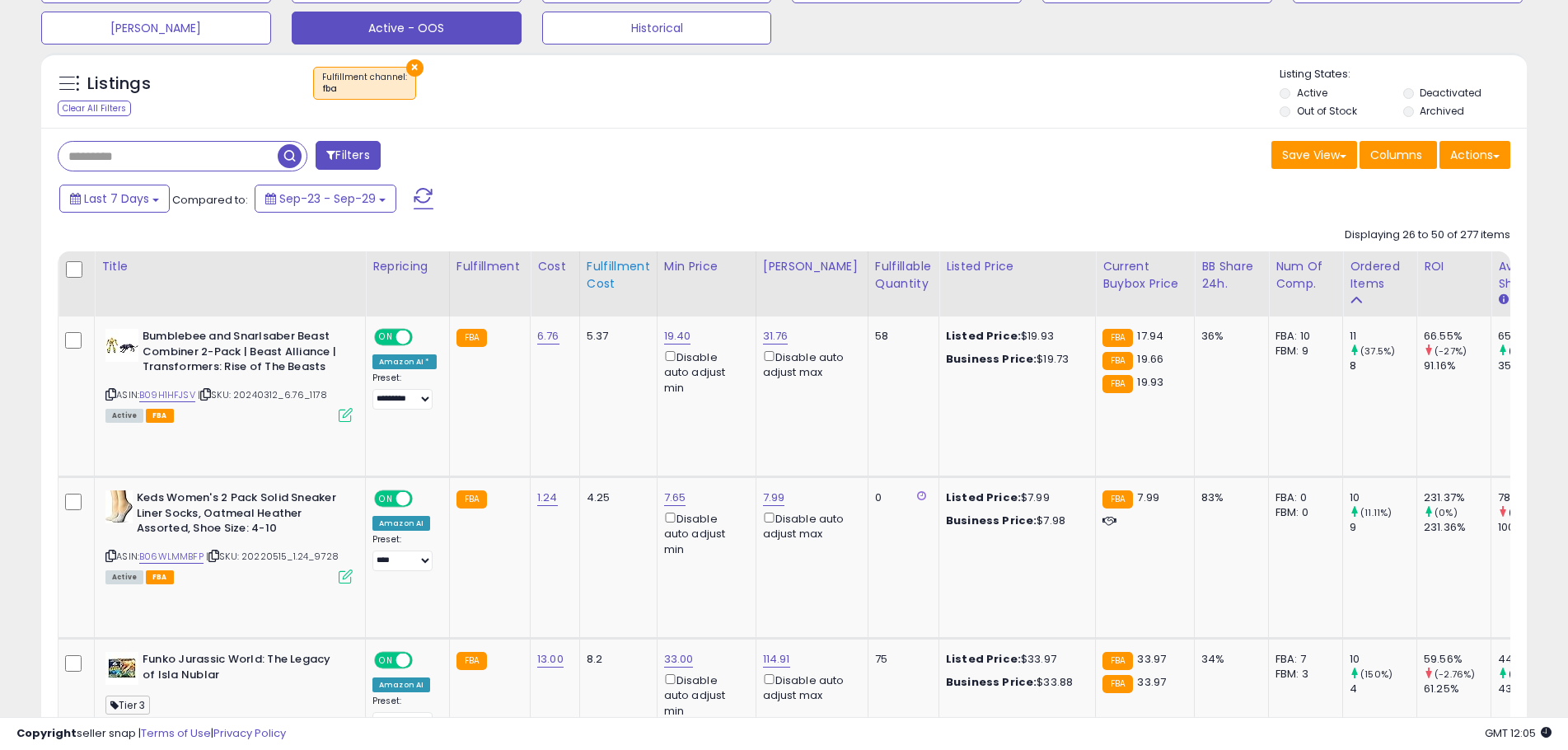
scroll to position [329, 0]
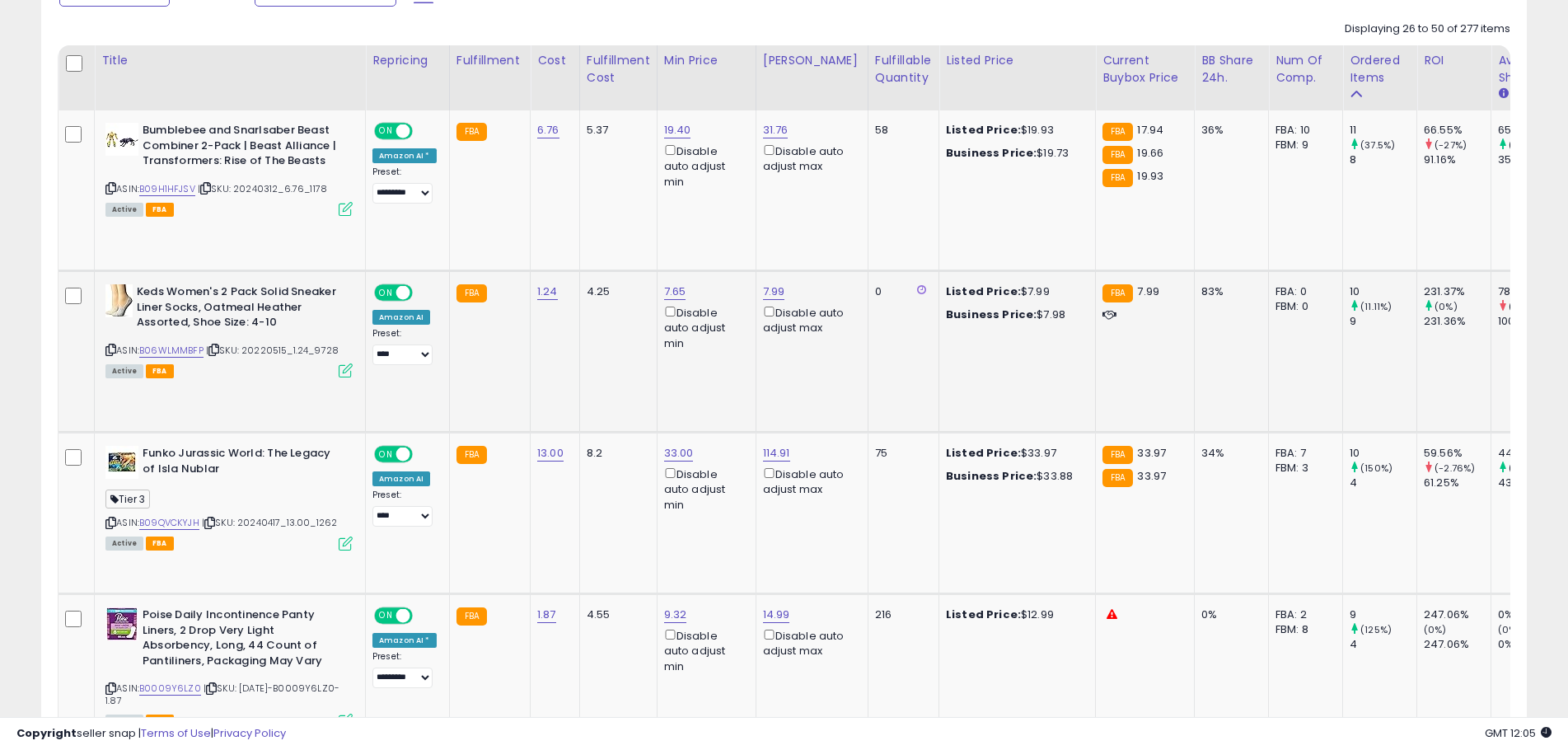
click at [108, 350] on icon at bounding box center [110, 350] width 10 height 9
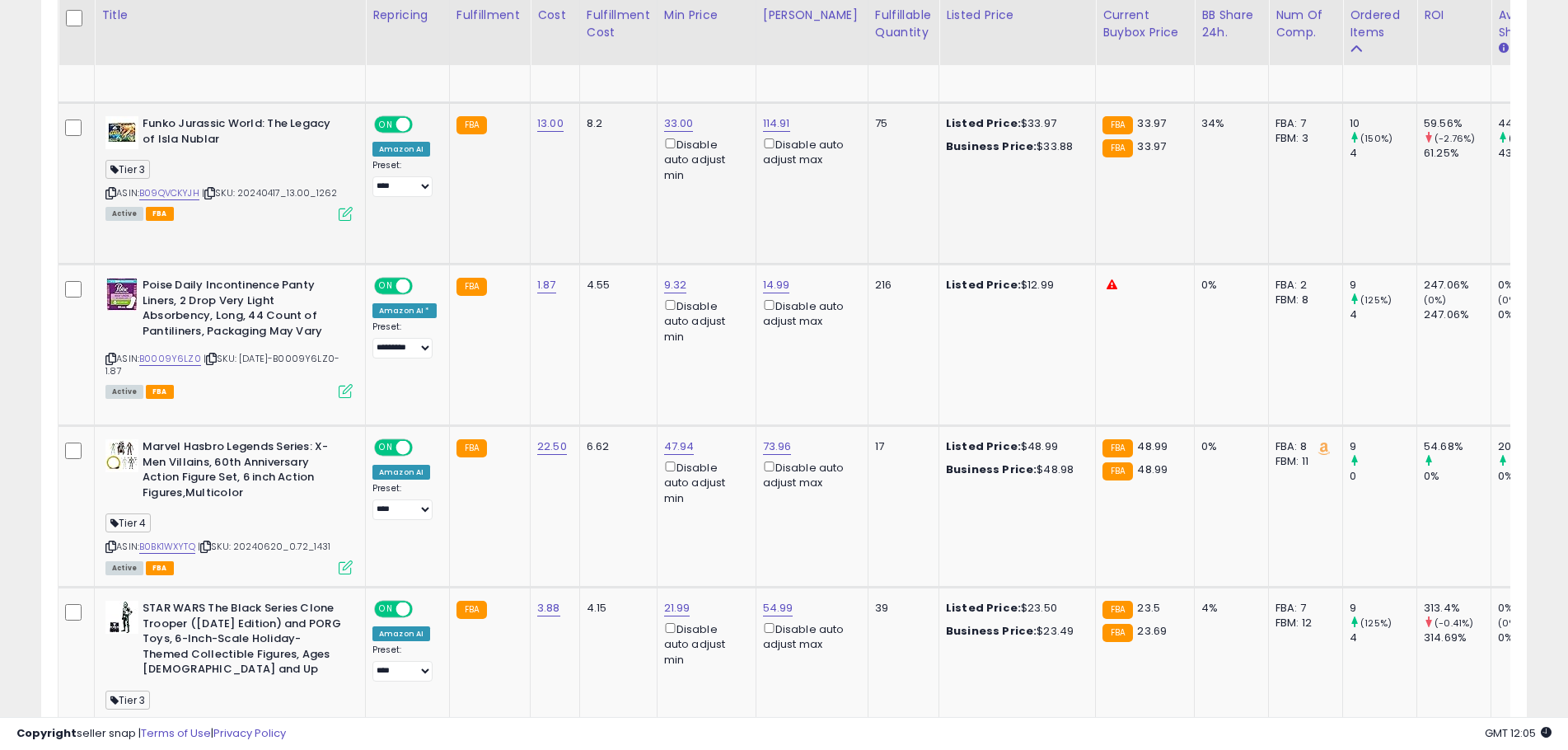
scroll to position [824, 0]
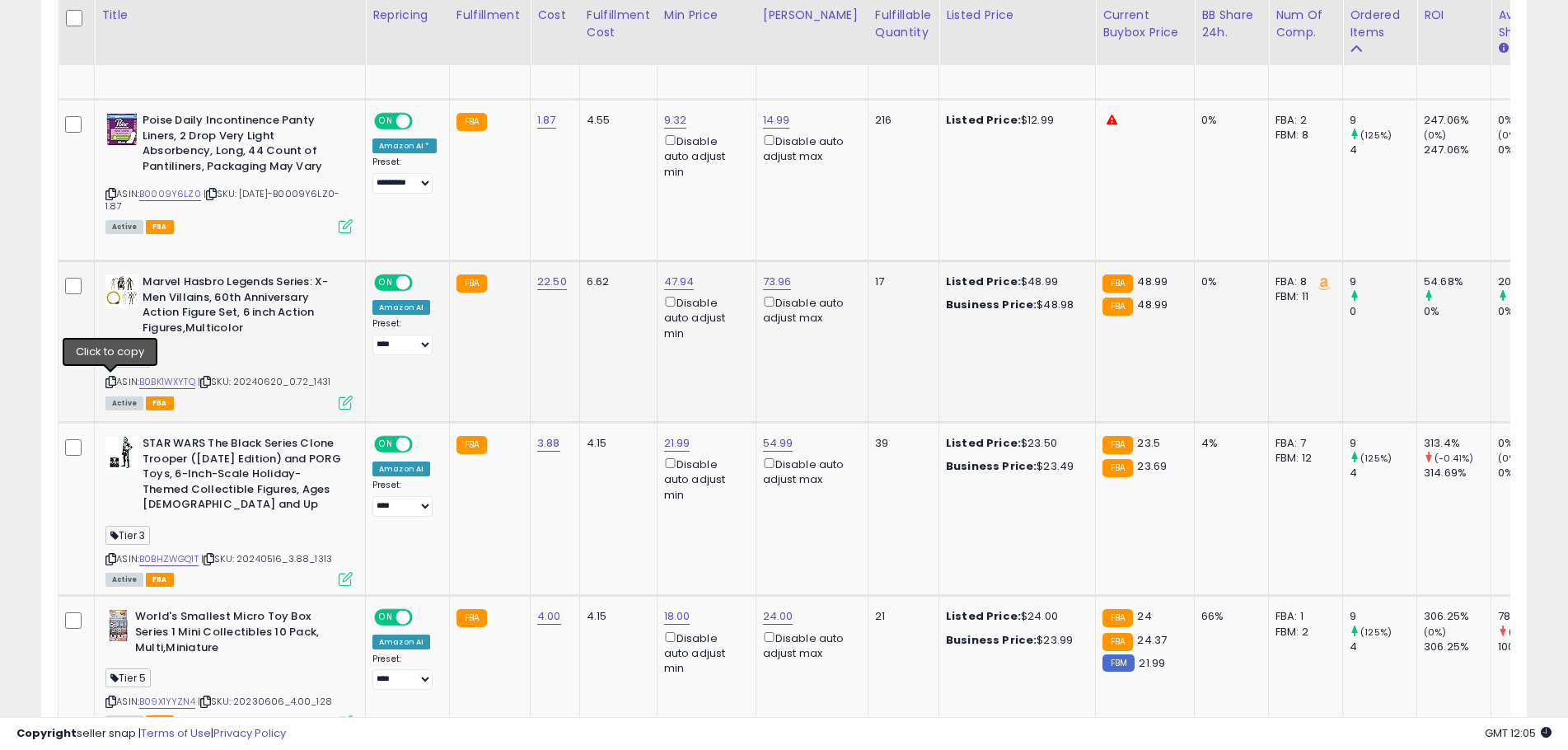
click at [113, 381] on icon at bounding box center [110, 382] width 10 height 9
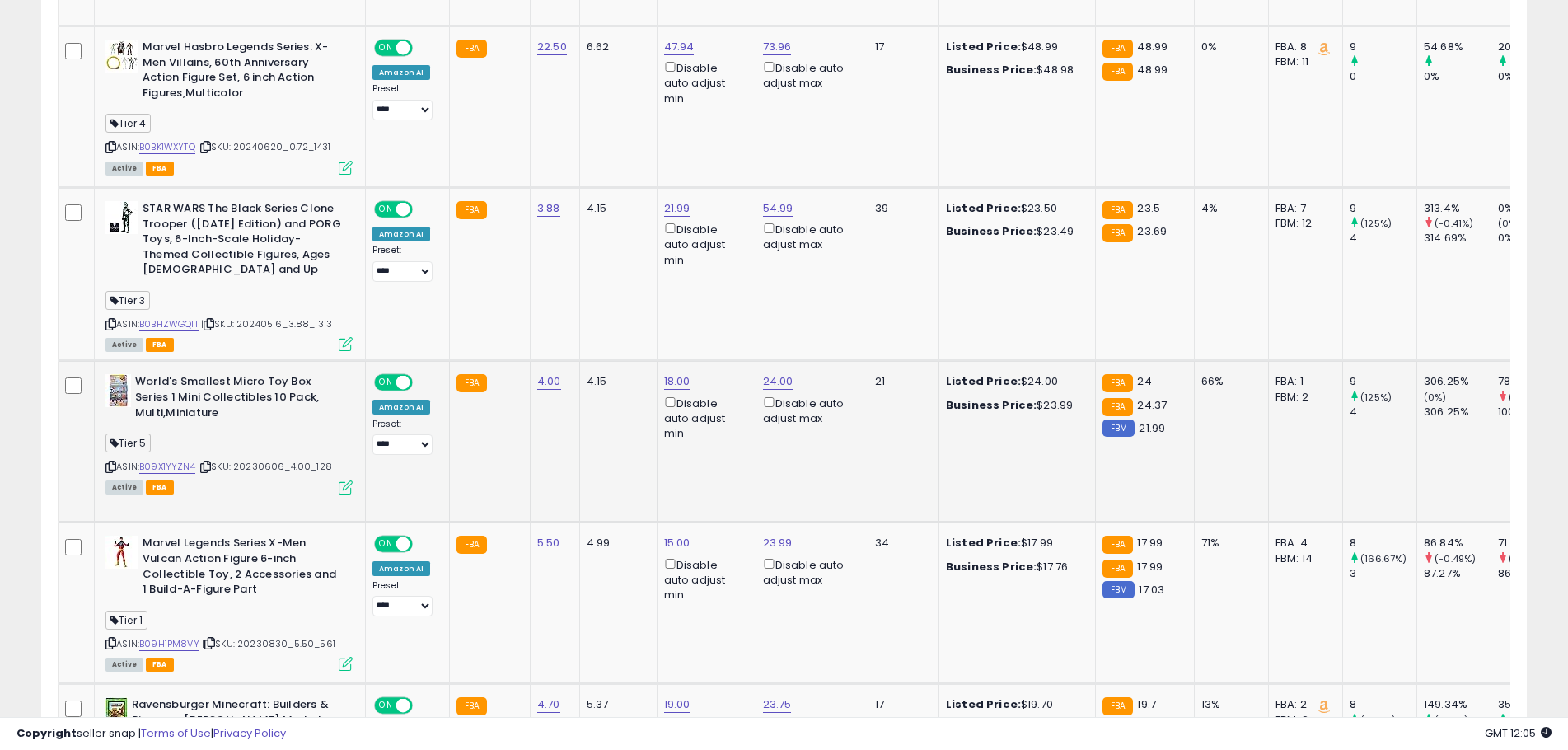
scroll to position [1071, 0]
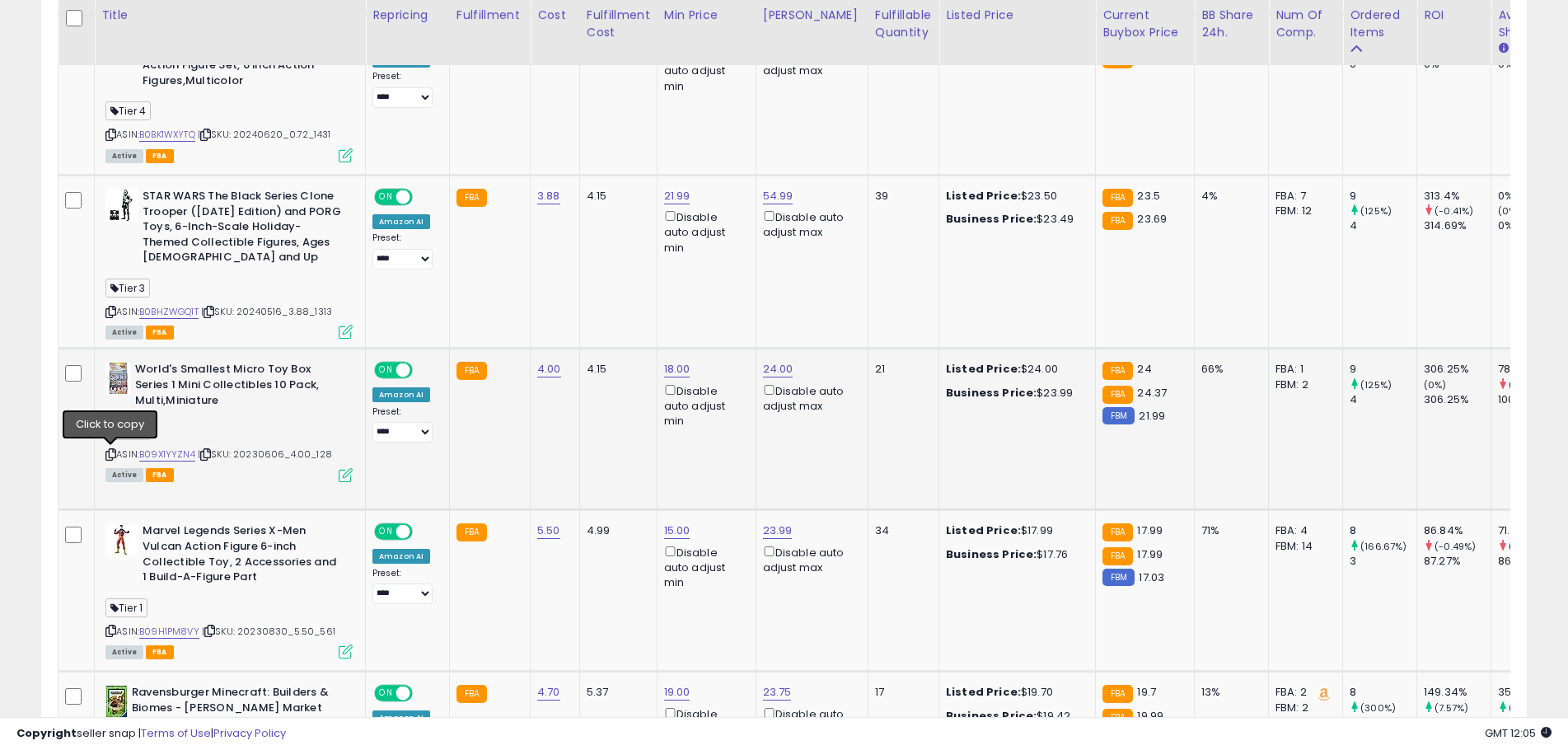
click at [113, 457] on icon at bounding box center [110, 455] width 10 height 9
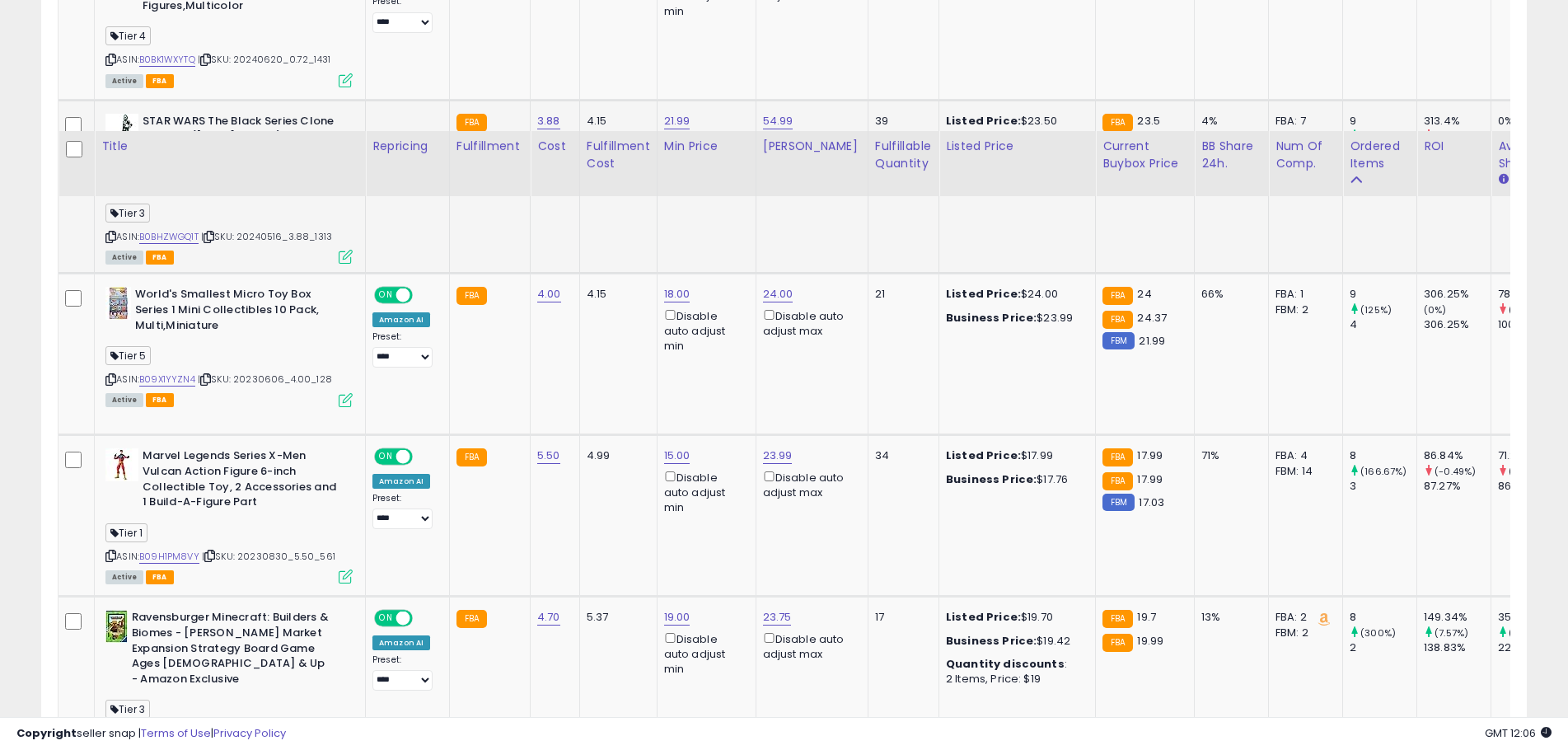
scroll to position [1318, 0]
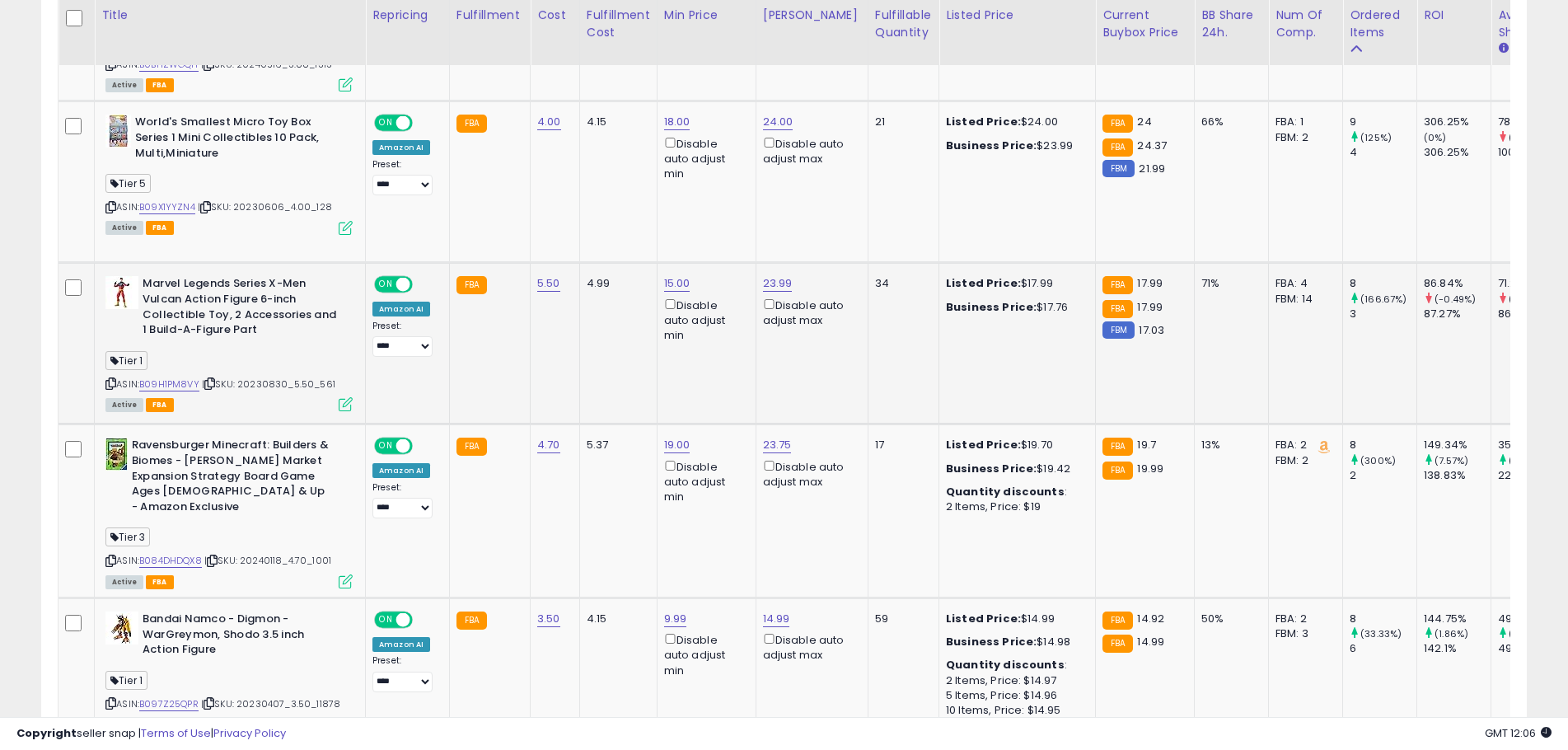
click at [112, 381] on icon at bounding box center [110, 384] width 10 height 9
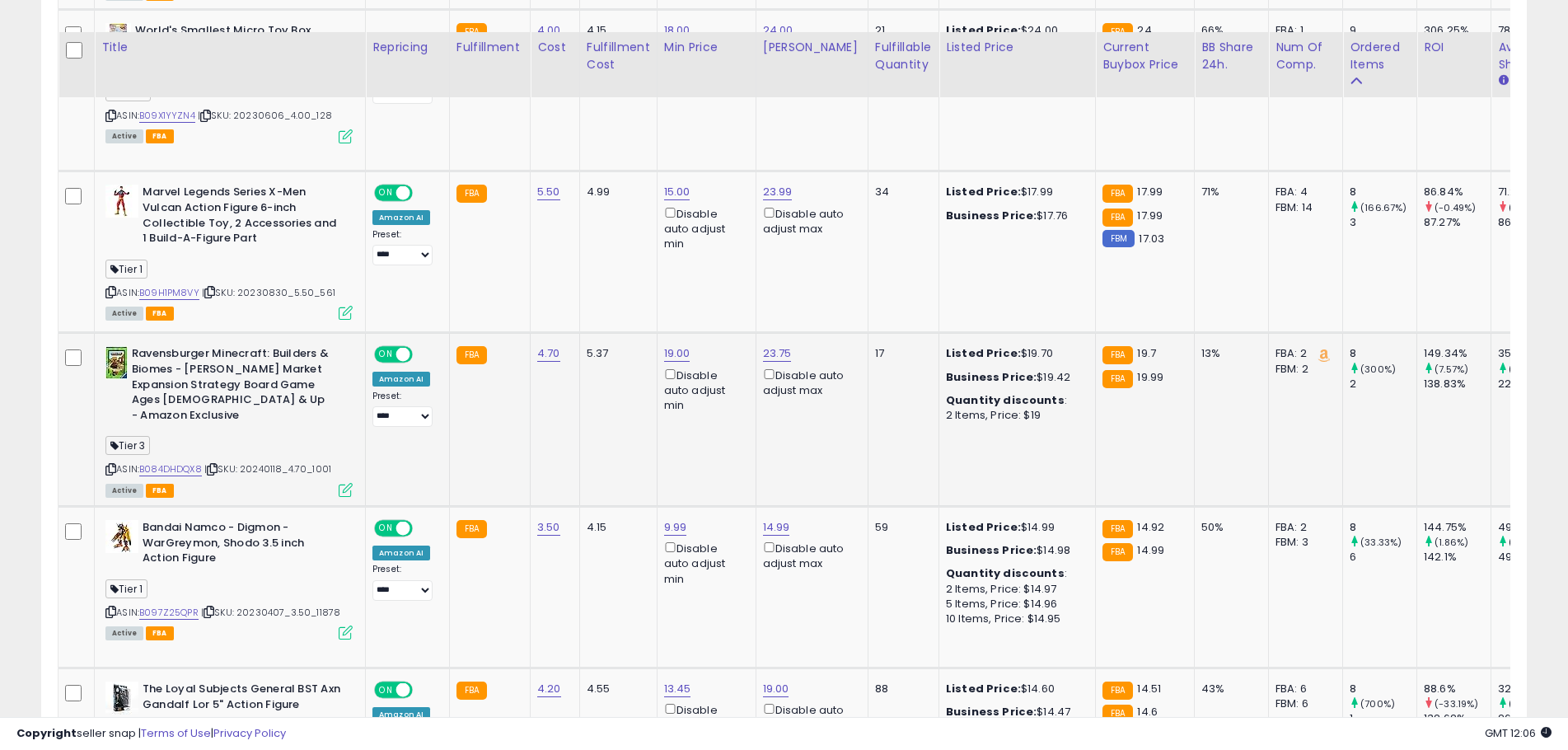
scroll to position [1483, 0]
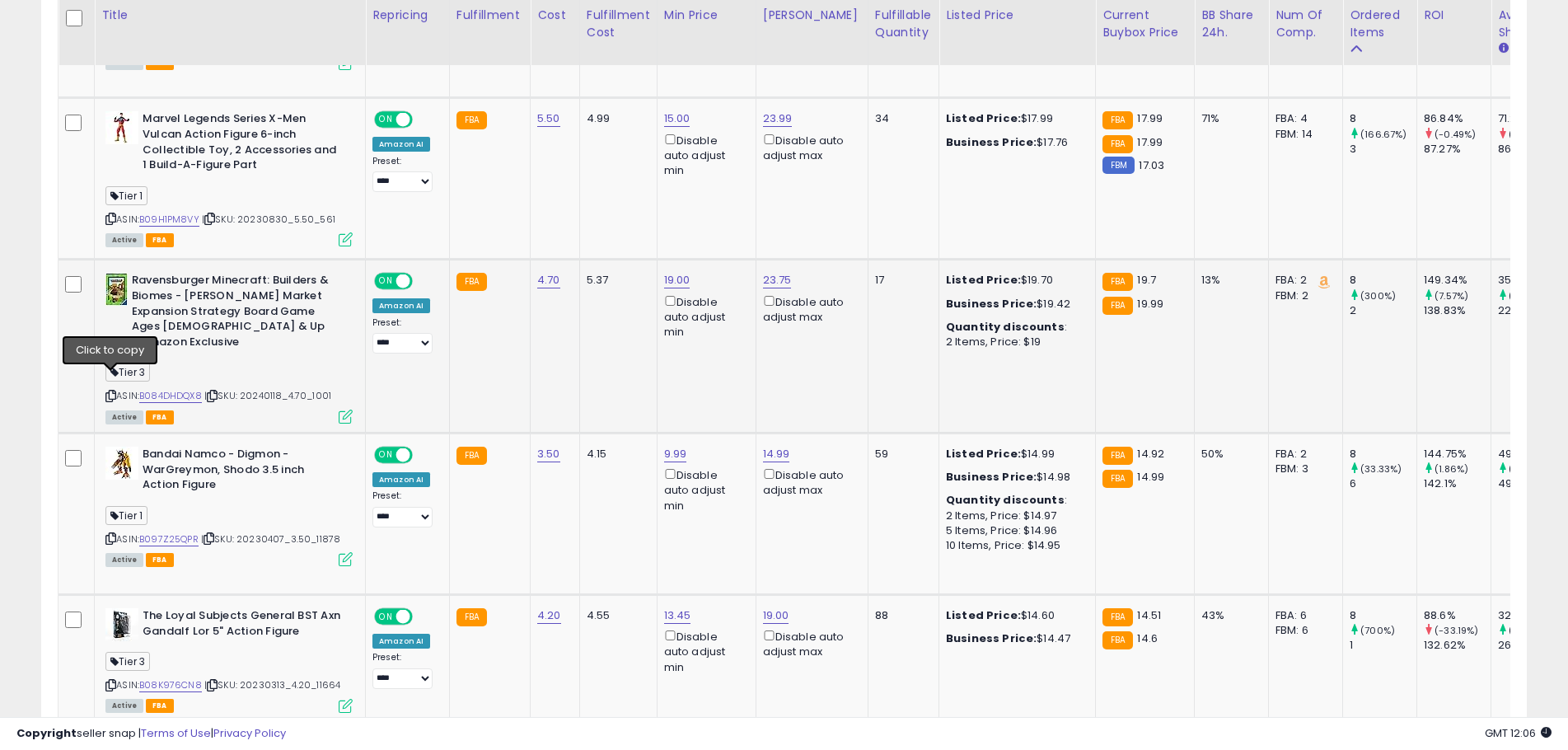
click at [112, 392] on icon at bounding box center [110, 396] width 10 height 9
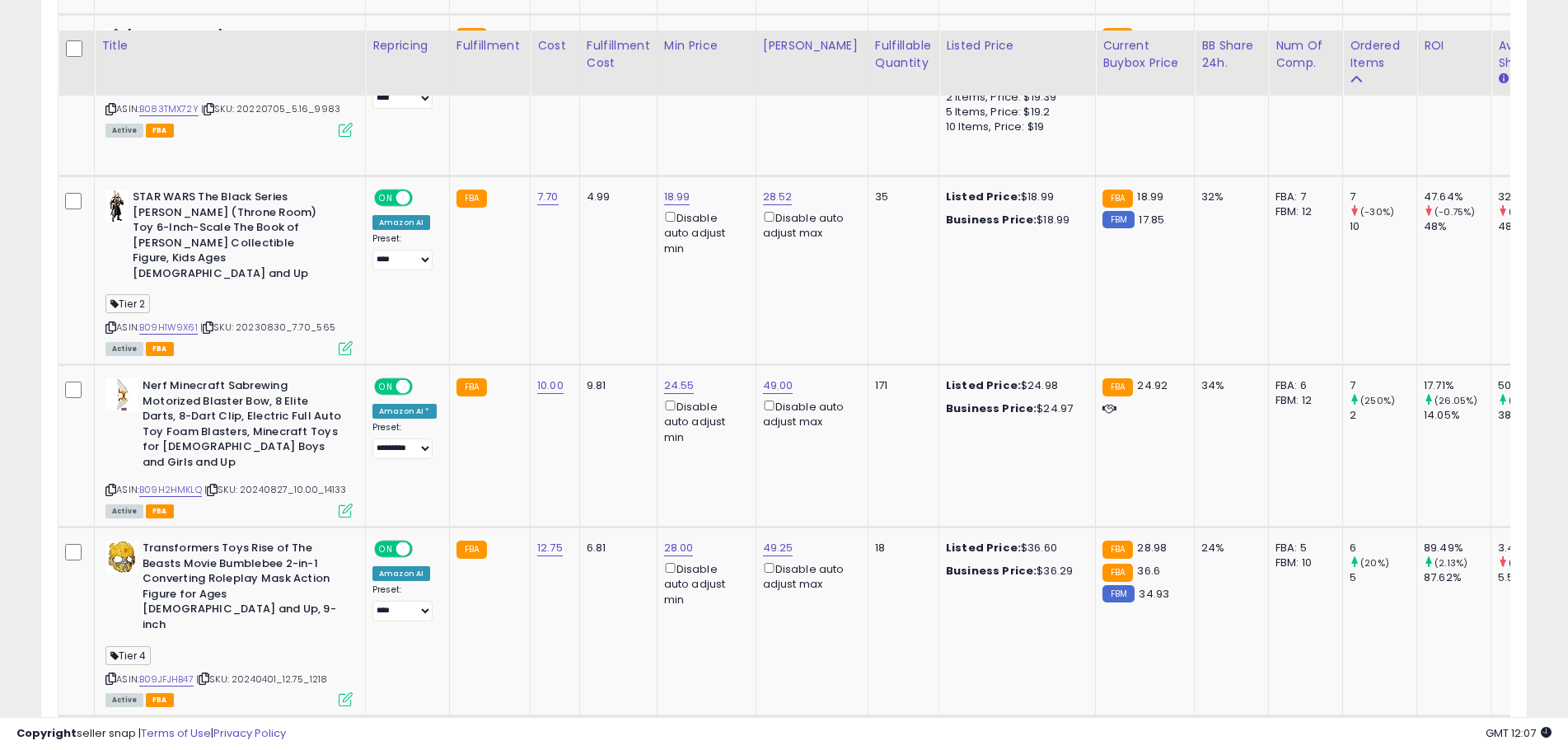
scroll to position [2471, 0]
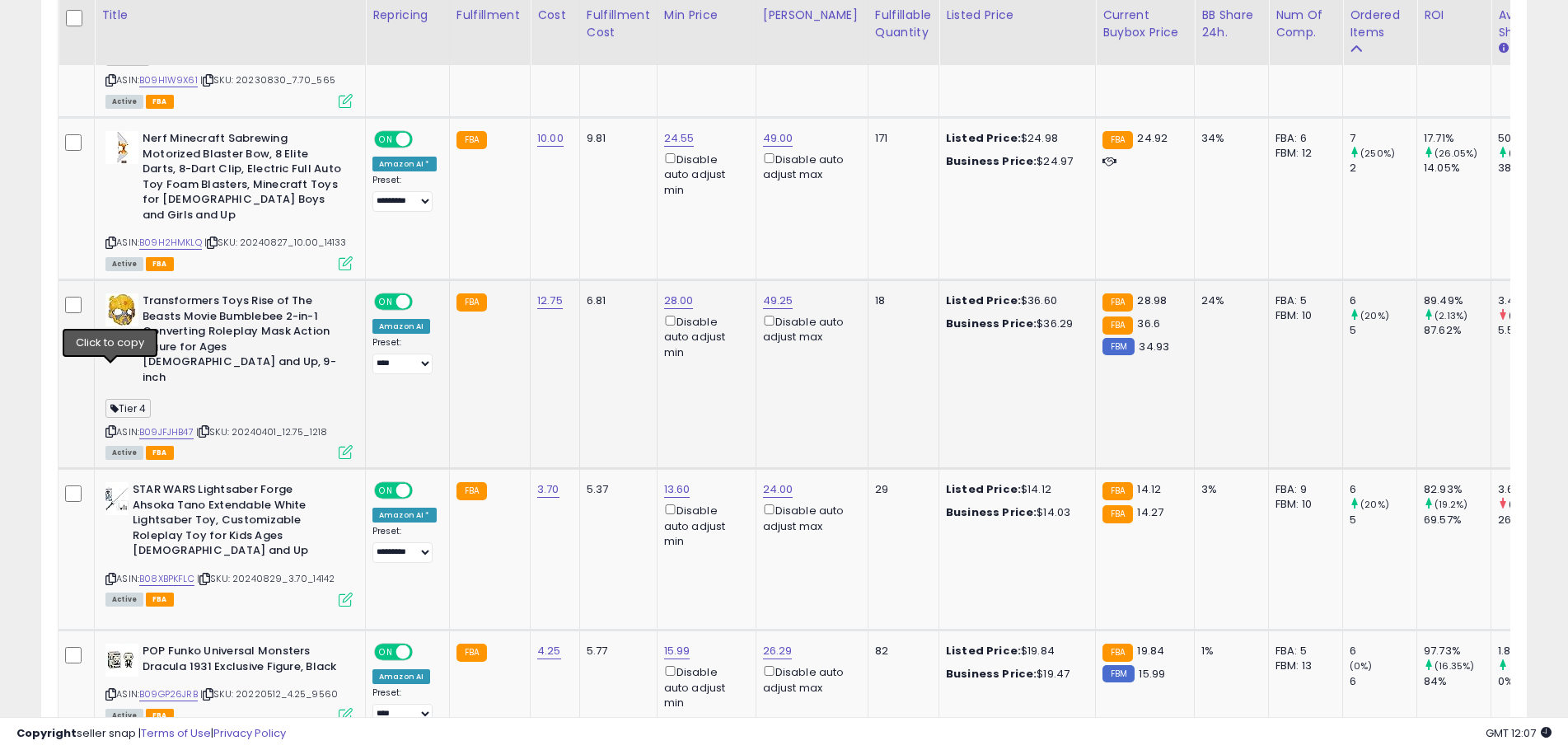
click at [112, 427] on icon at bounding box center [110, 431] width 10 height 9
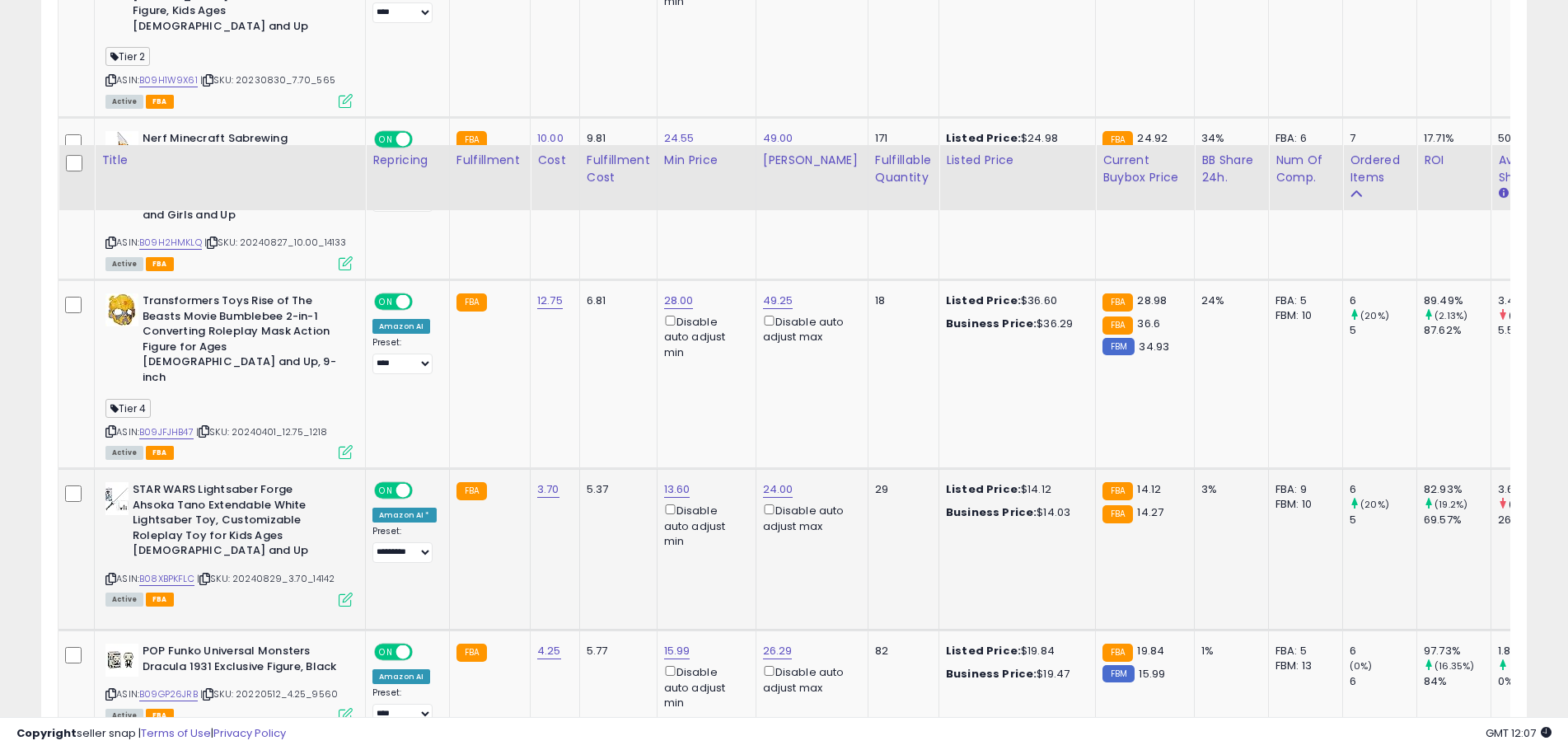
scroll to position [2636, 0]
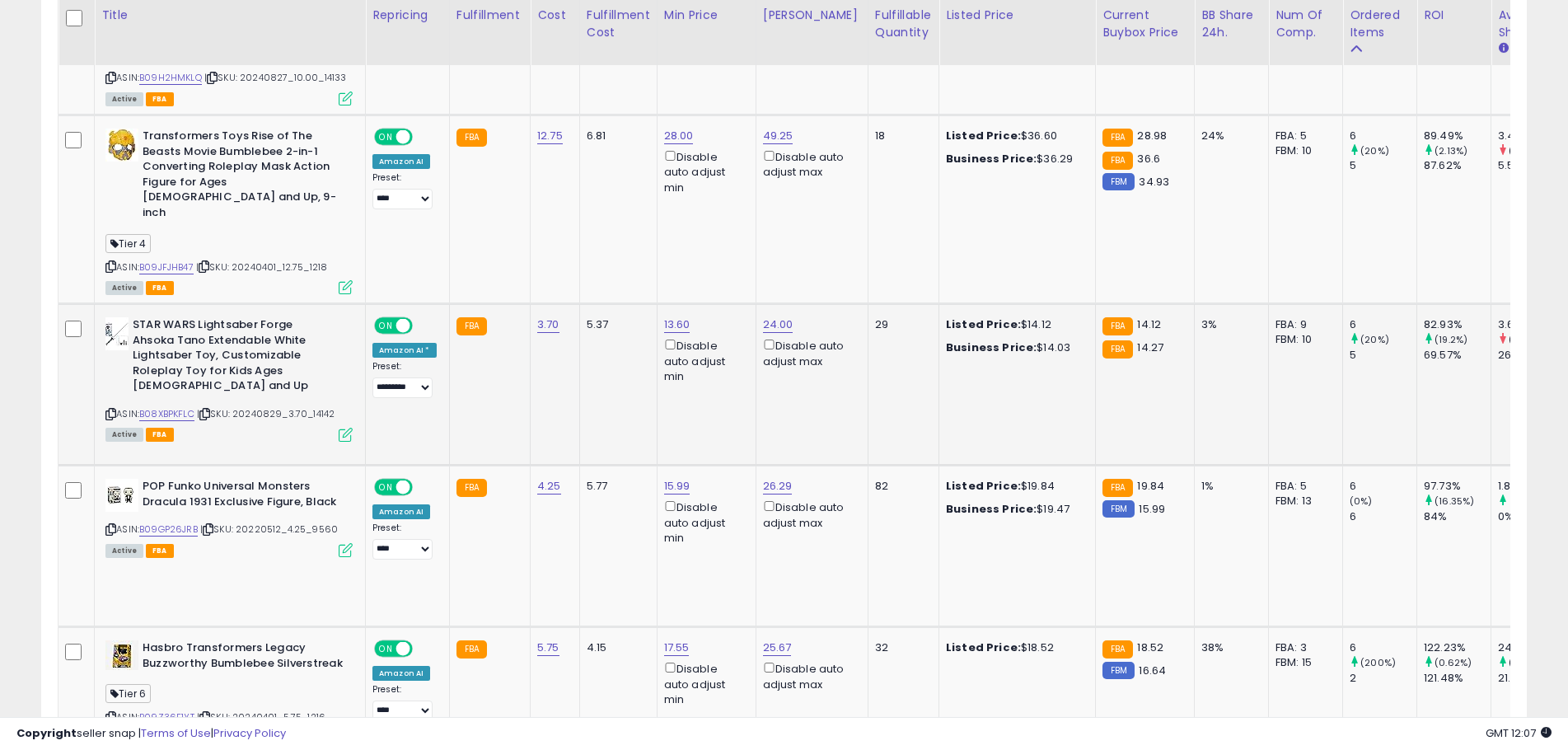
click at [112, 410] on icon at bounding box center [110, 414] width 10 height 9
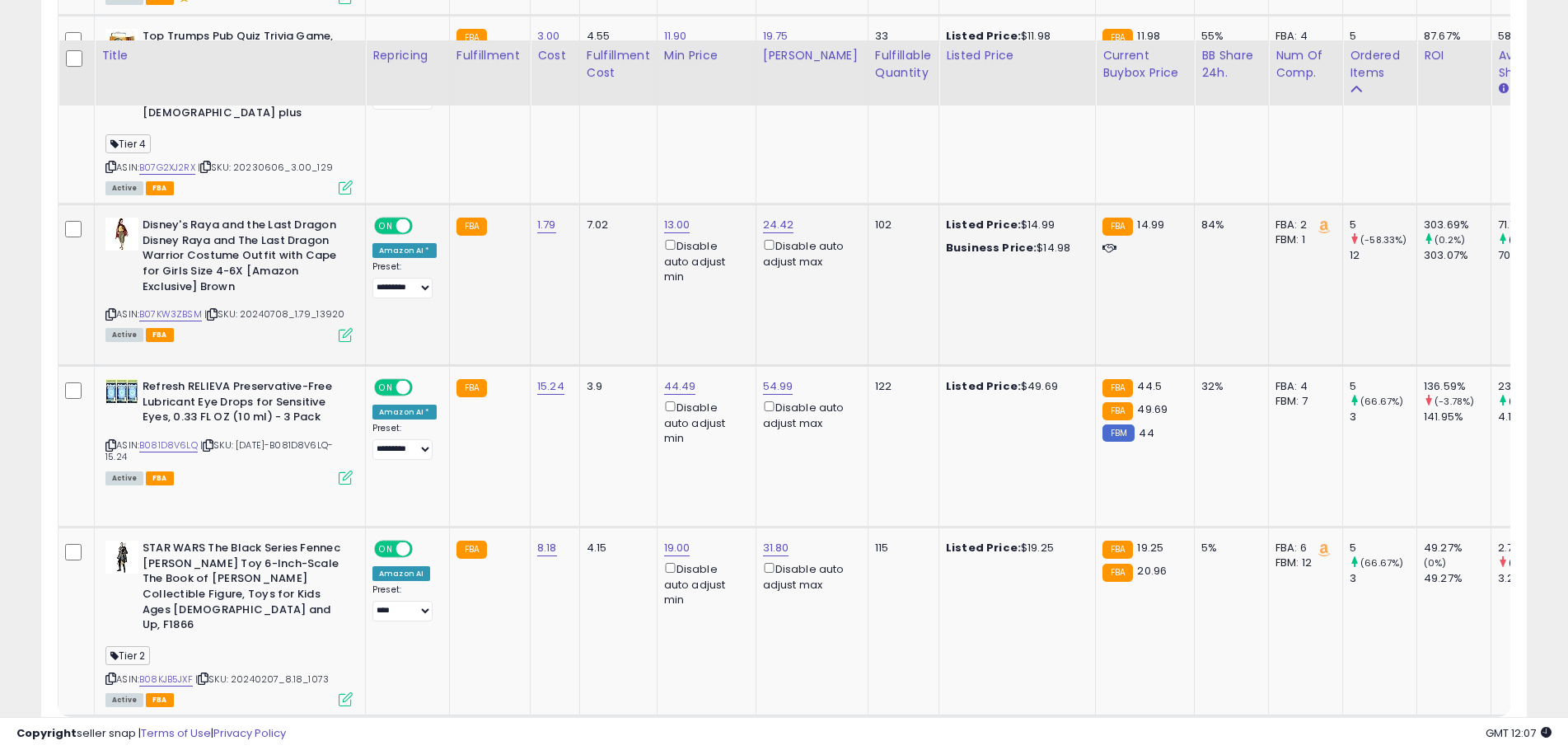
scroll to position [3934, 0]
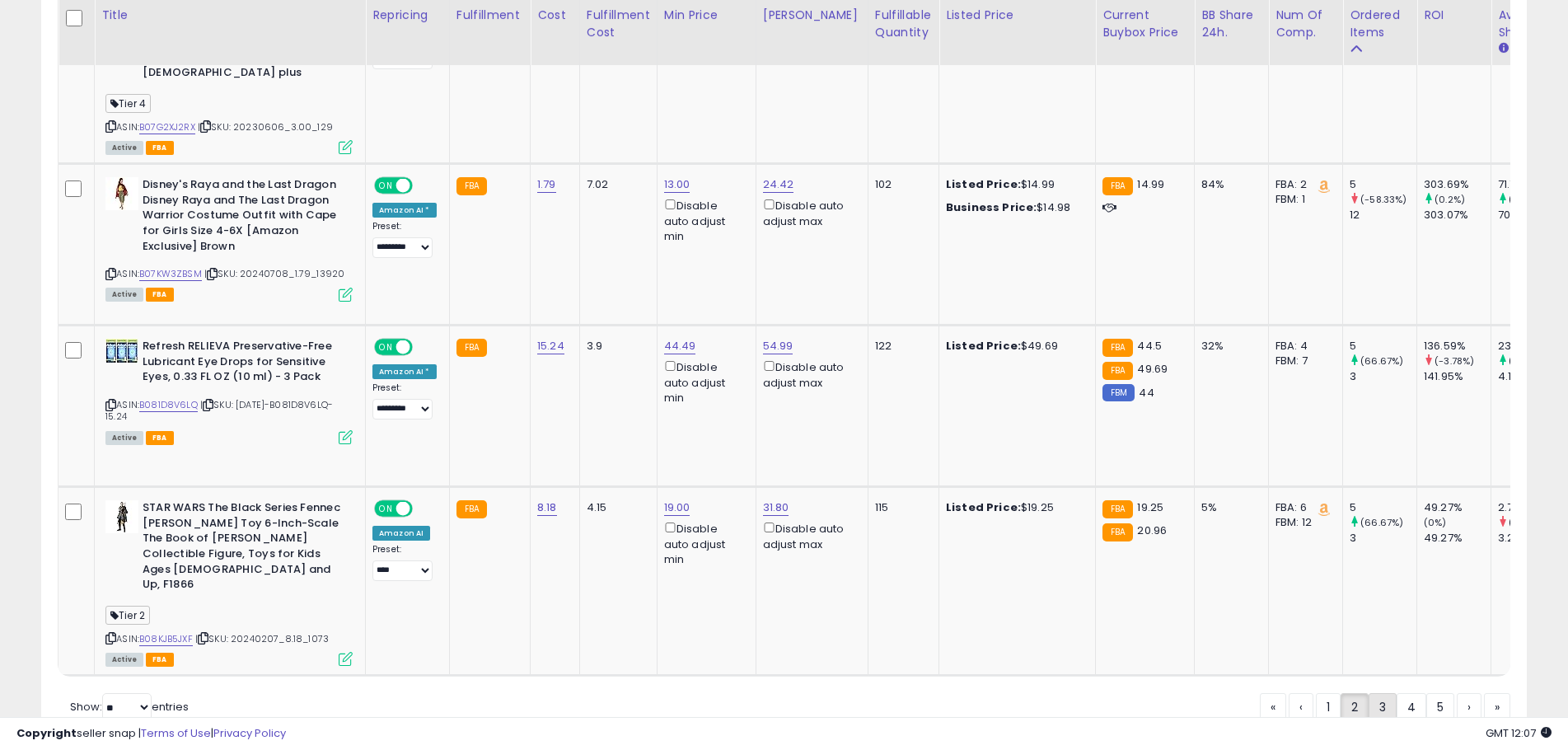
click at [1384, 693] on link "3" at bounding box center [1383, 707] width 28 height 28
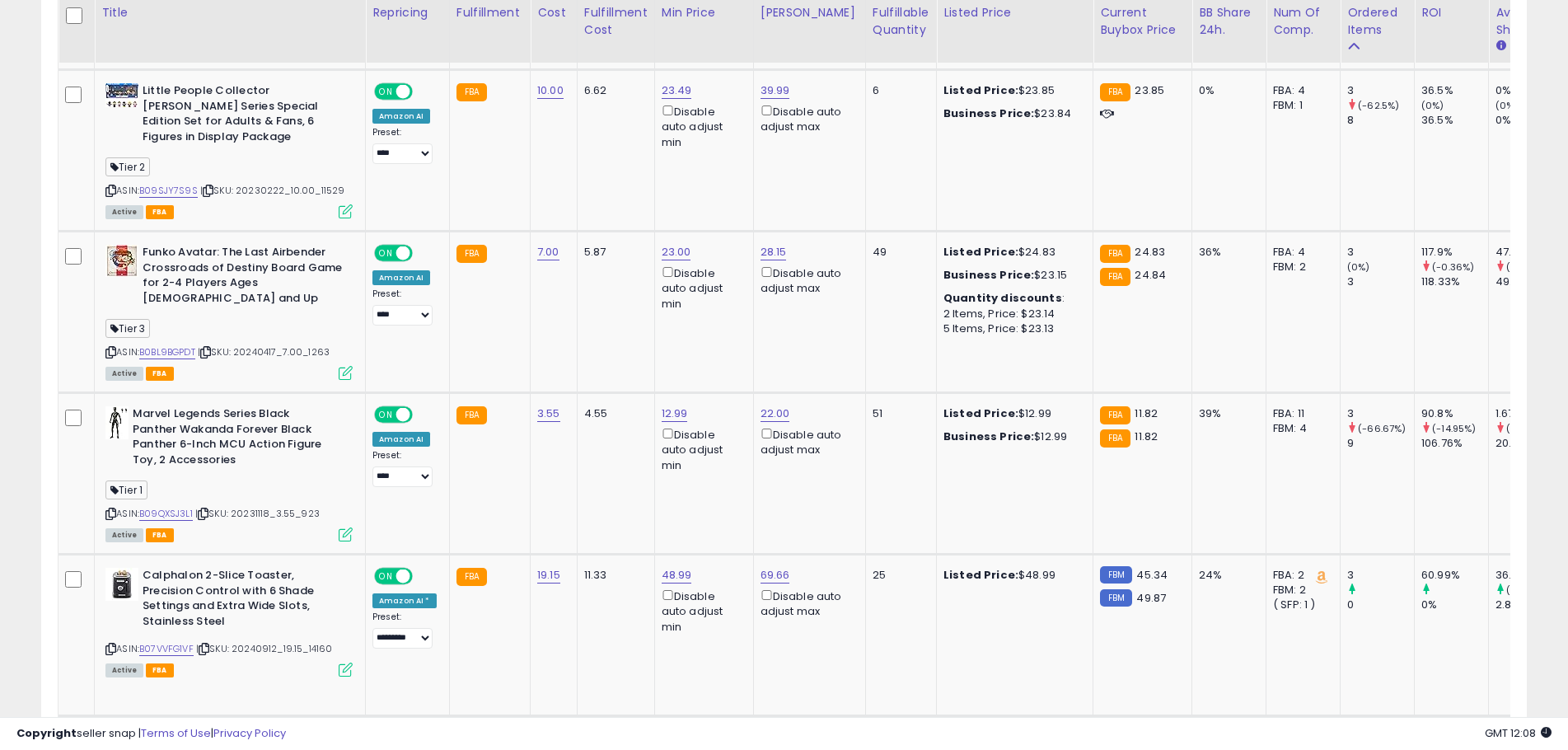
scroll to position [2224, 0]
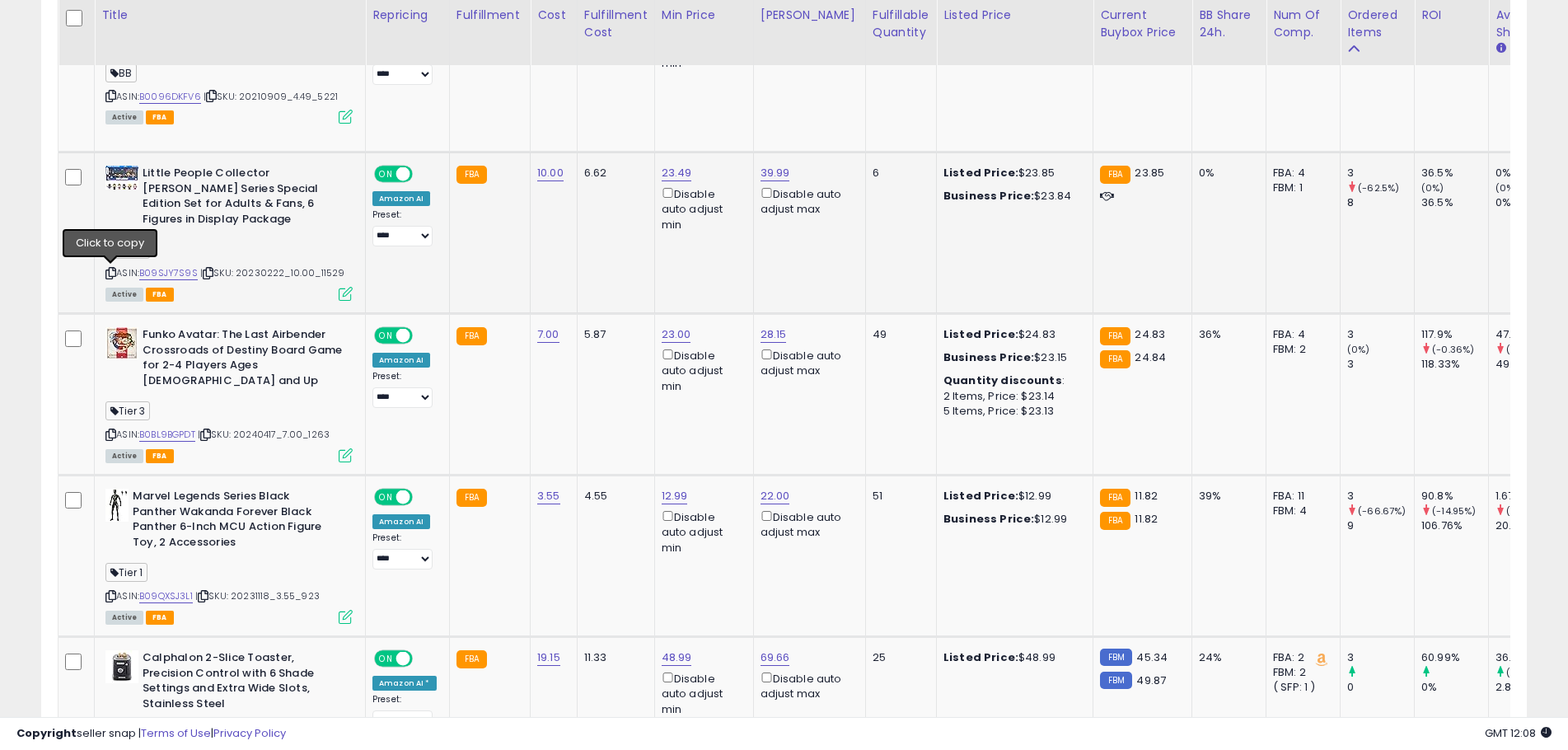
click at [113, 272] on icon at bounding box center [110, 273] width 10 height 9
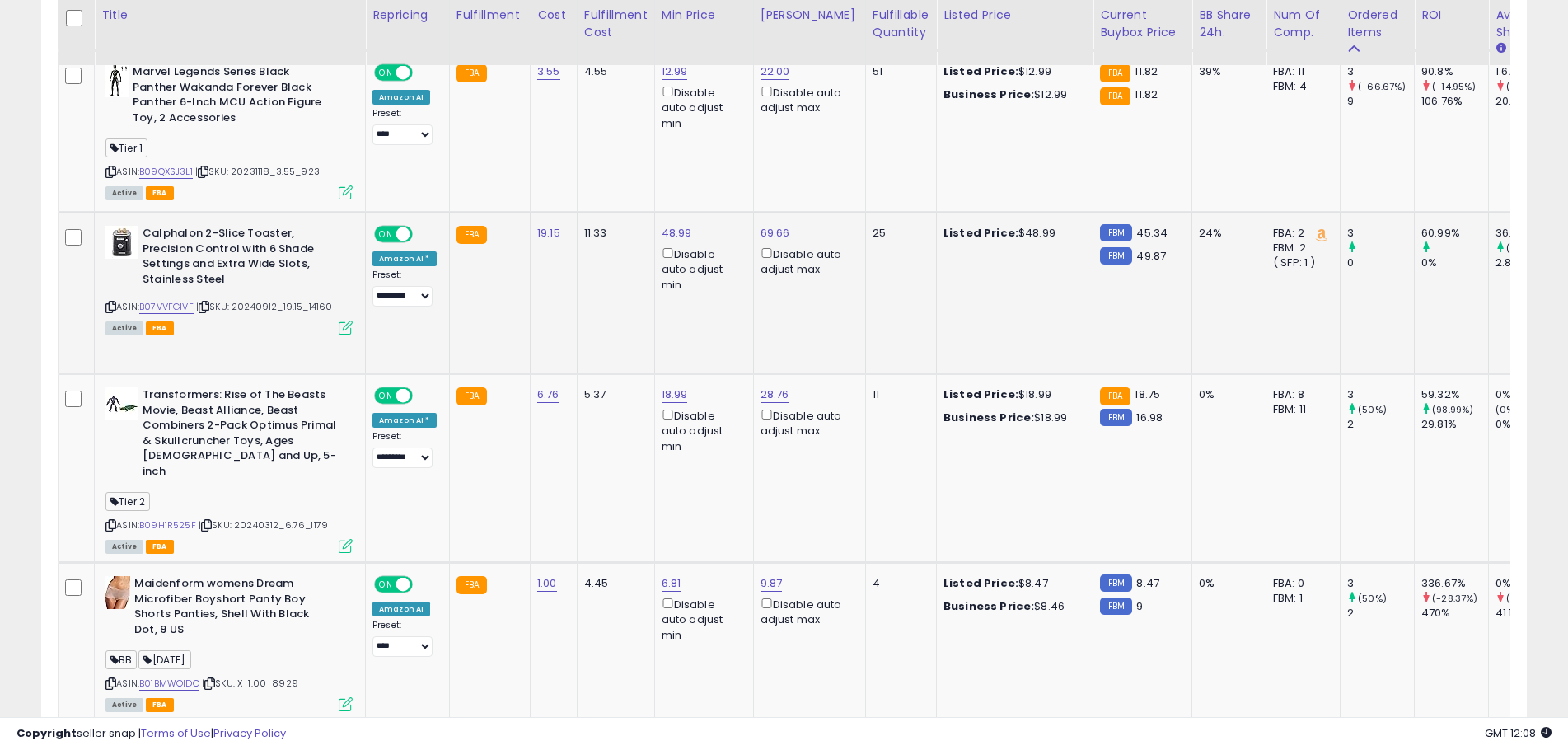
scroll to position [2719, 0]
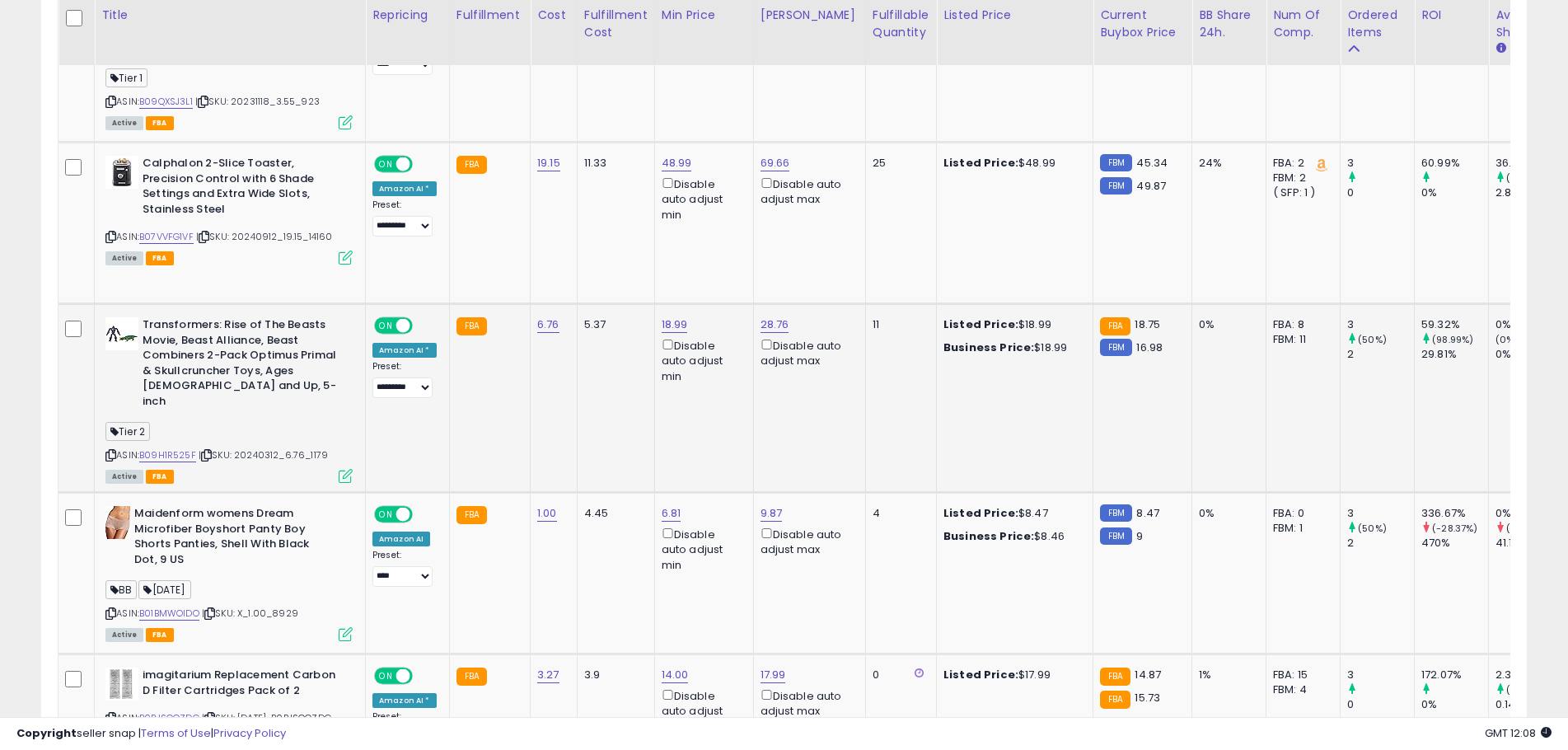
click at [106, 450] on icon at bounding box center [110, 455] width 10 height 9
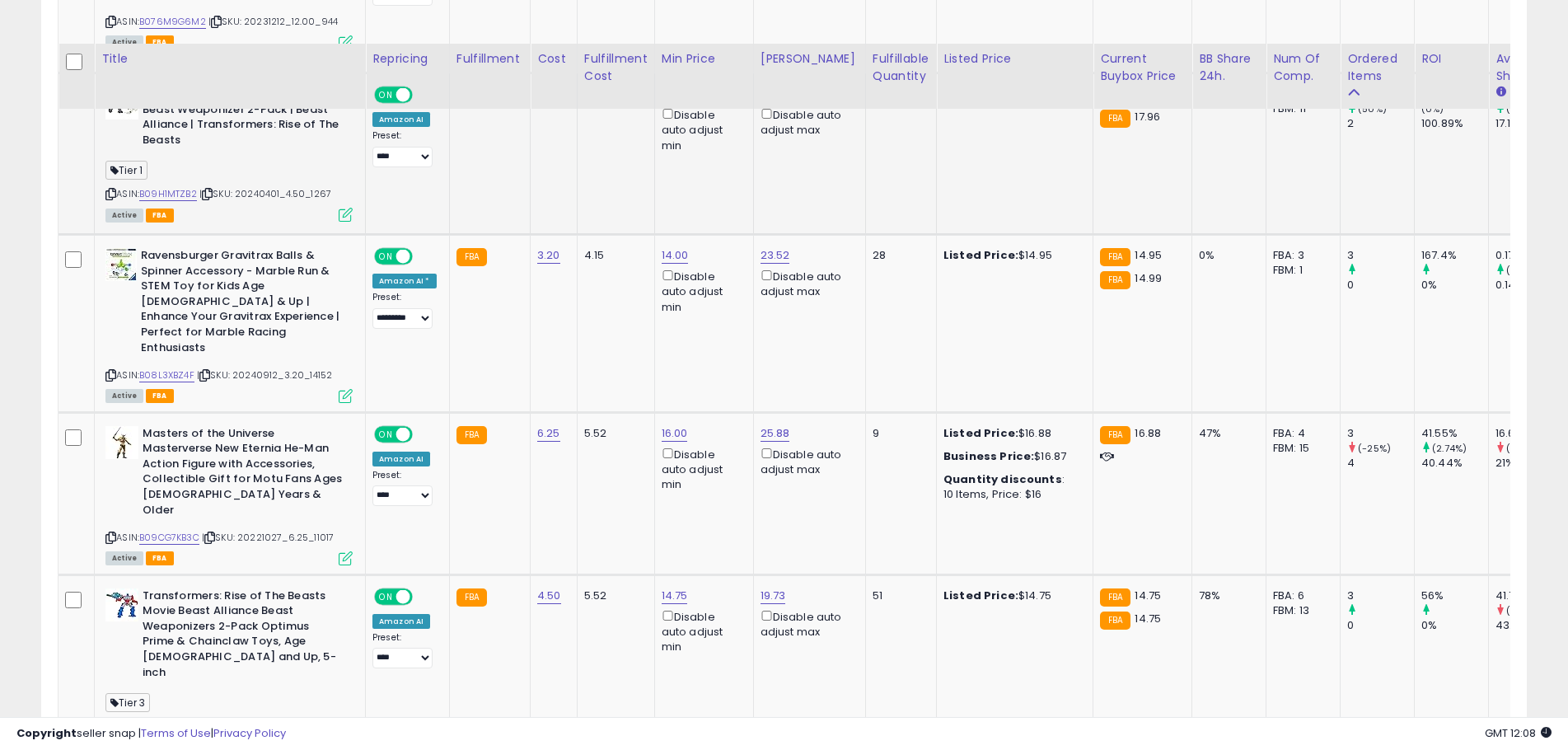
scroll to position [3707, 0]
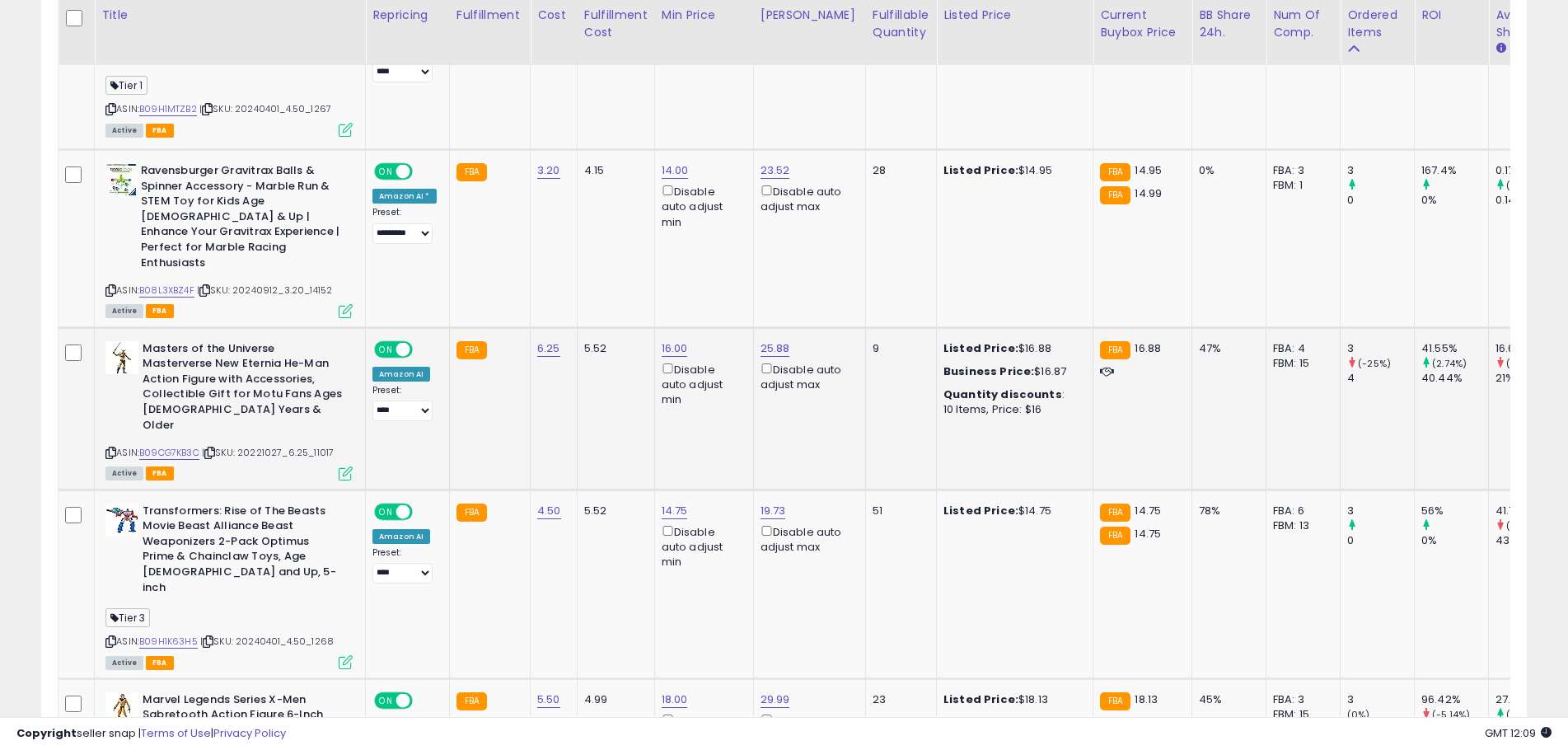
click at [112, 448] on icon at bounding box center [110, 453] width 10 height 9
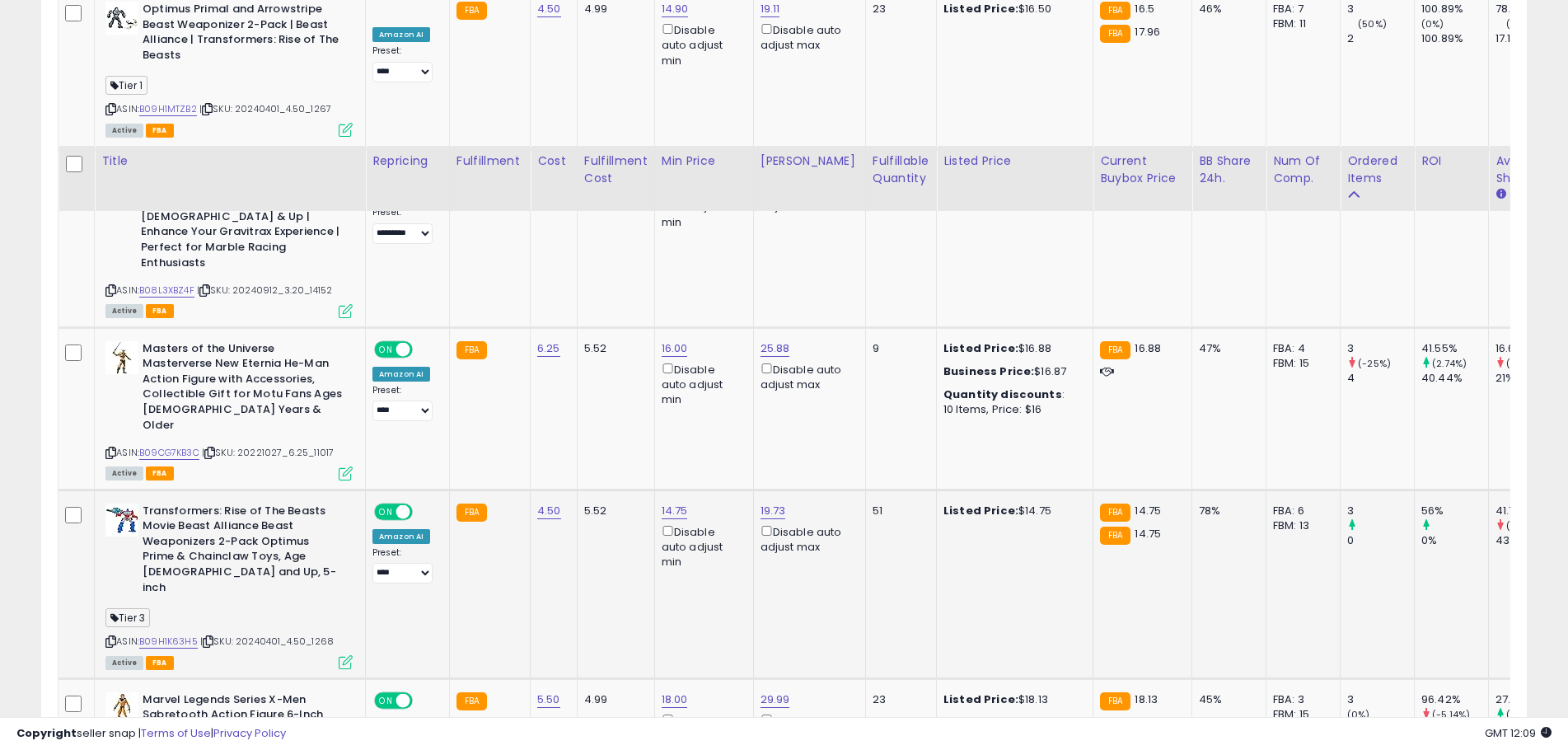
scroll to position [3872, 0]
